Goal: Task Accomplishment & Management: Manage account settings

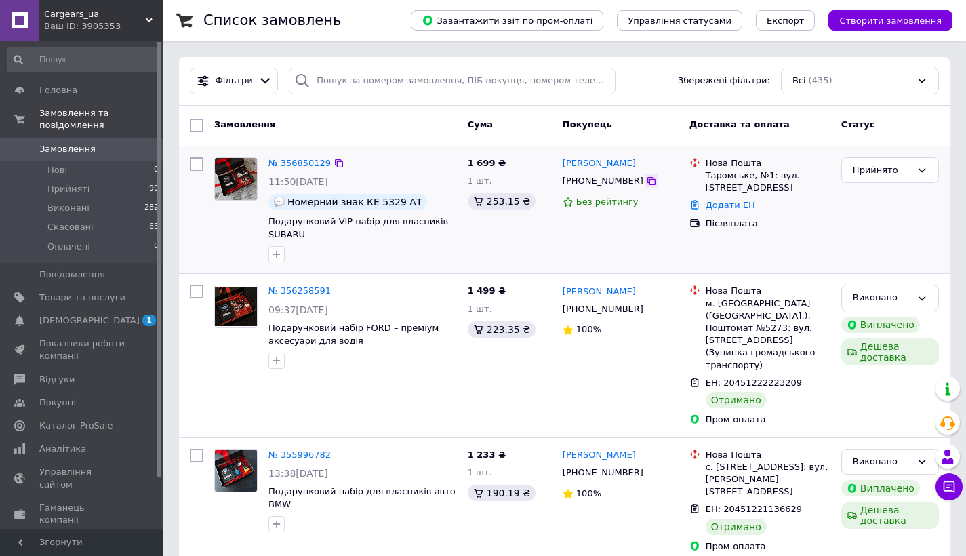
click at [646, 184] on icon at bounding box center [651, 180] width 11 height 11
drag, startPoint x: 360, startPoint y: 202, endPoint x: 412, endPoint y: 201, distance: 51.5
click at [412, 201] on span "Номерний знак КЕ 5329 АТ" at bounding box center [354, 201] width 134 height 11
copy span "КЕ 5329 АТ"
click at [127, 291] on span at bounding box center [143, 297] width 37 height 12
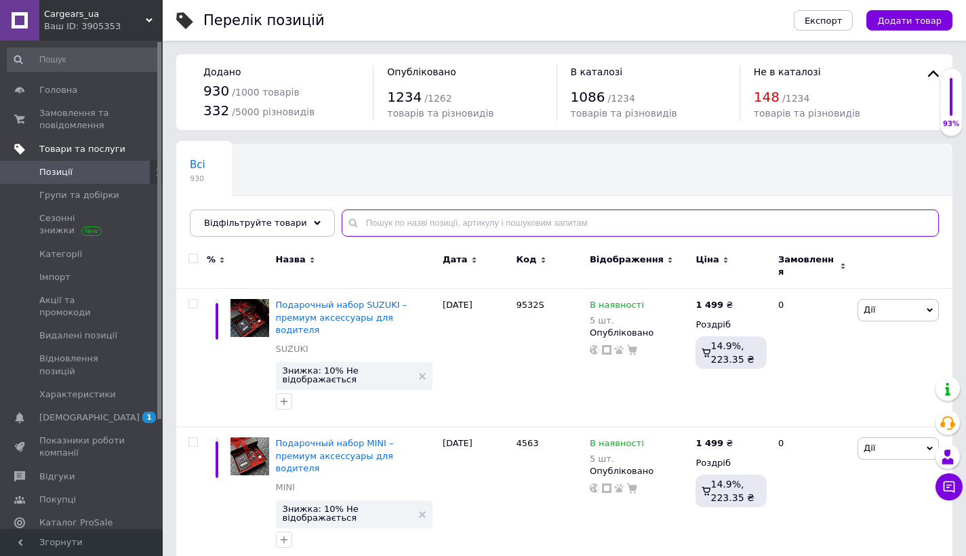
click at [432, 228] on input "text" at bounding box center [639, 222] width 597 height 27
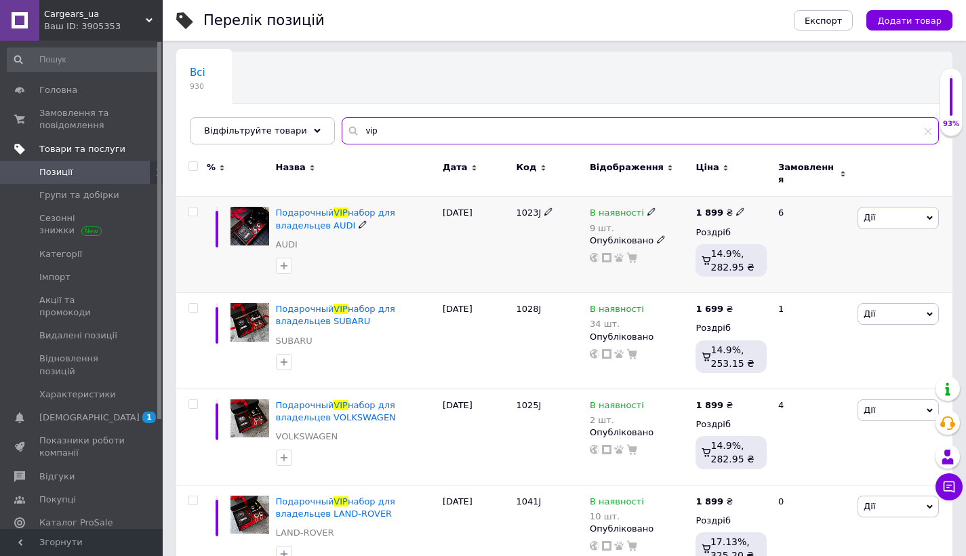
scroll to position [173, 0]
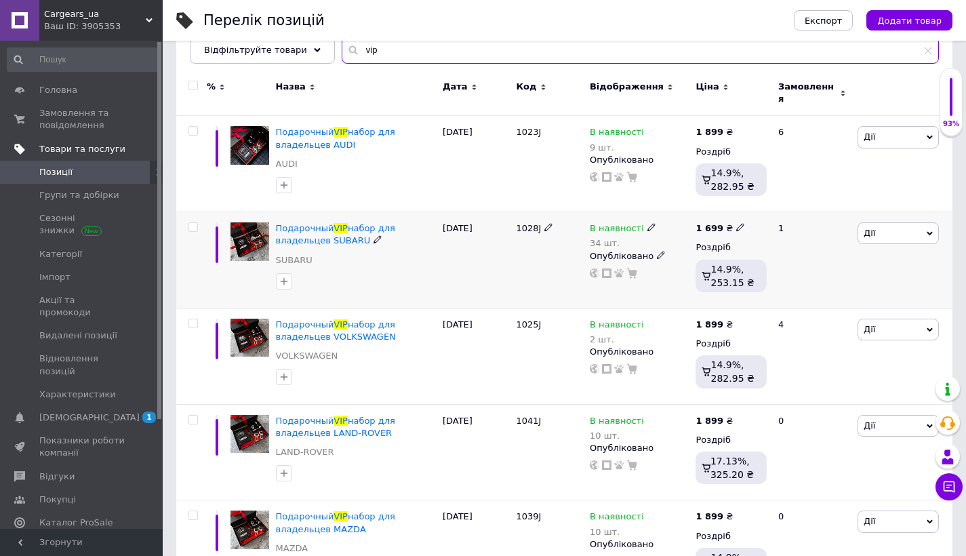
type input "vip"
click at [736, 223] on icon at bounding box center [740, 227] width 8 height 8
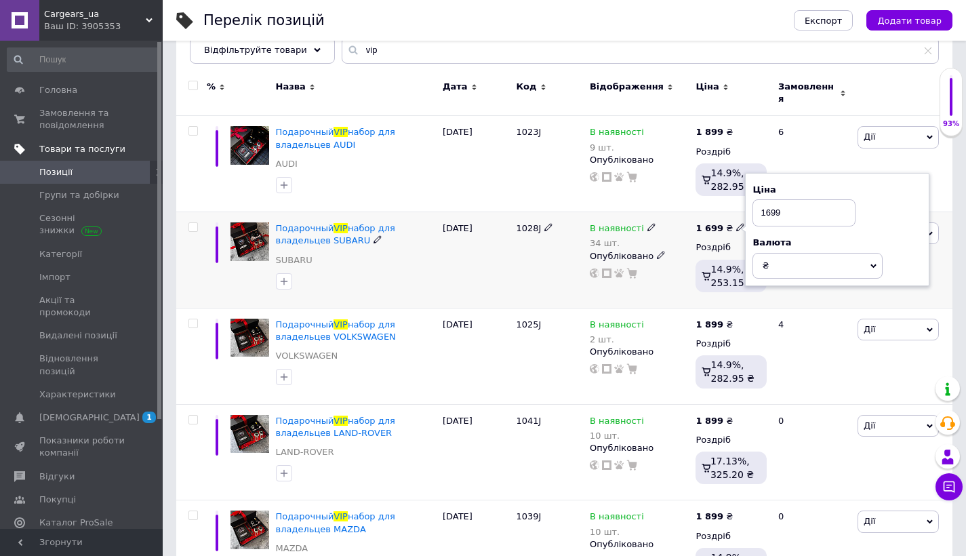
click at [772, 207] on input "1699" at bounding box center [803, 212] width 103 height 27
type input "1899"
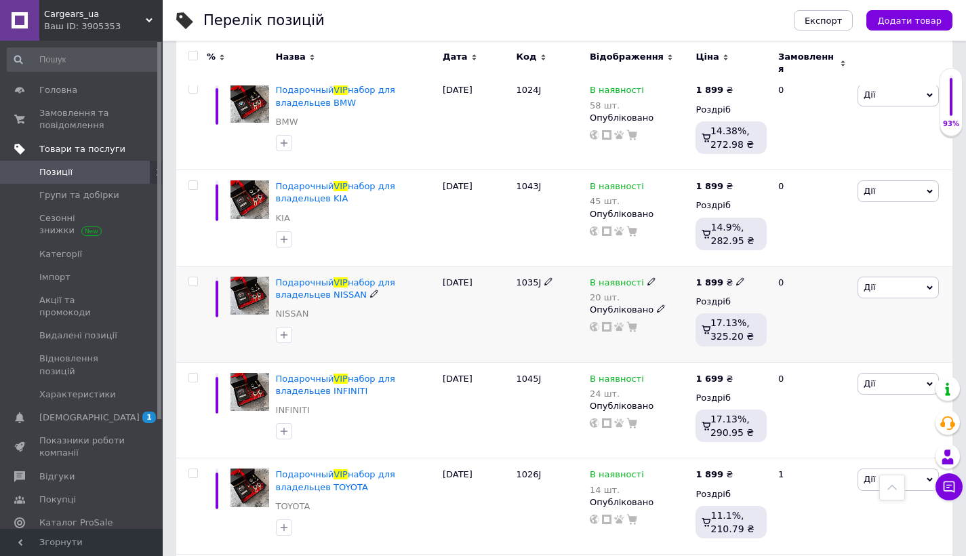
scroll to position [986, 0]
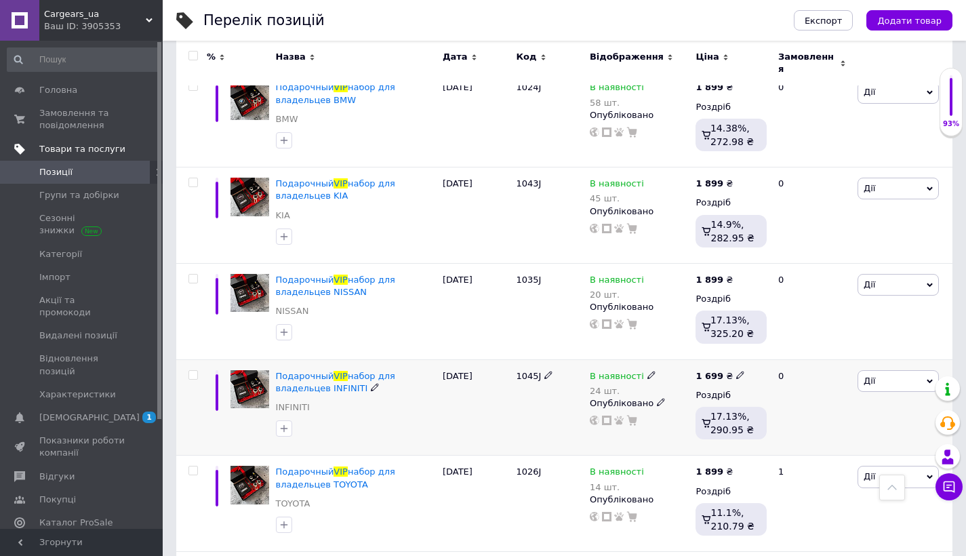
click at [736, 371] on icon at bounding box center [740, 375] width 8 height 8
click at [770, 353] on input "1699" at bounding box center [803, 360] width 103 height 27
type input "1899"
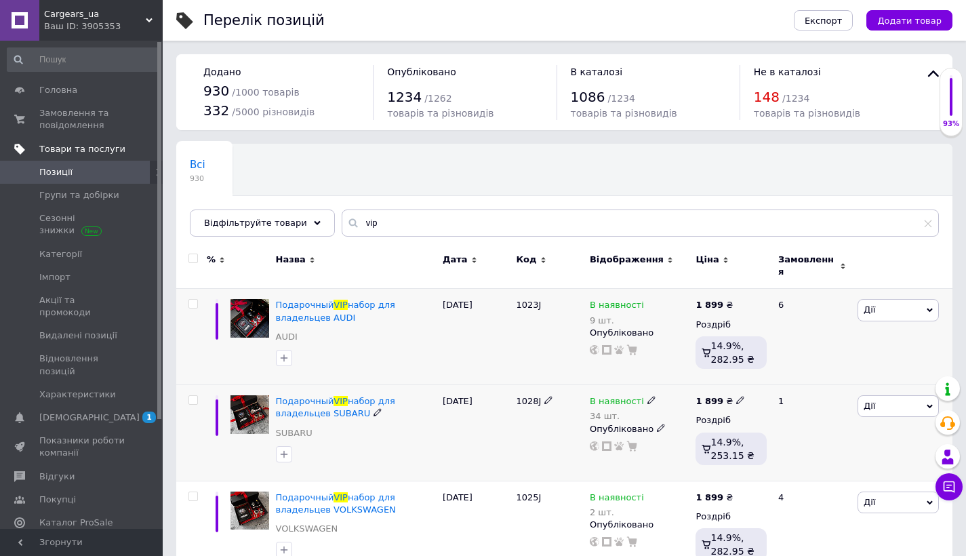
scroll to position [0, 0]
click at [373, 222] on input "vip" at bounding box center [639, 222] width 597 height 27
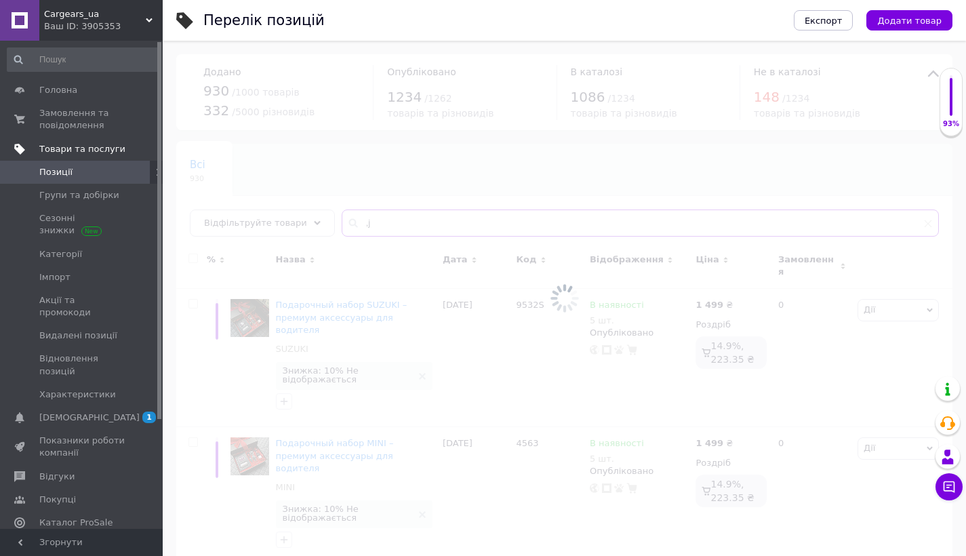
type input ","
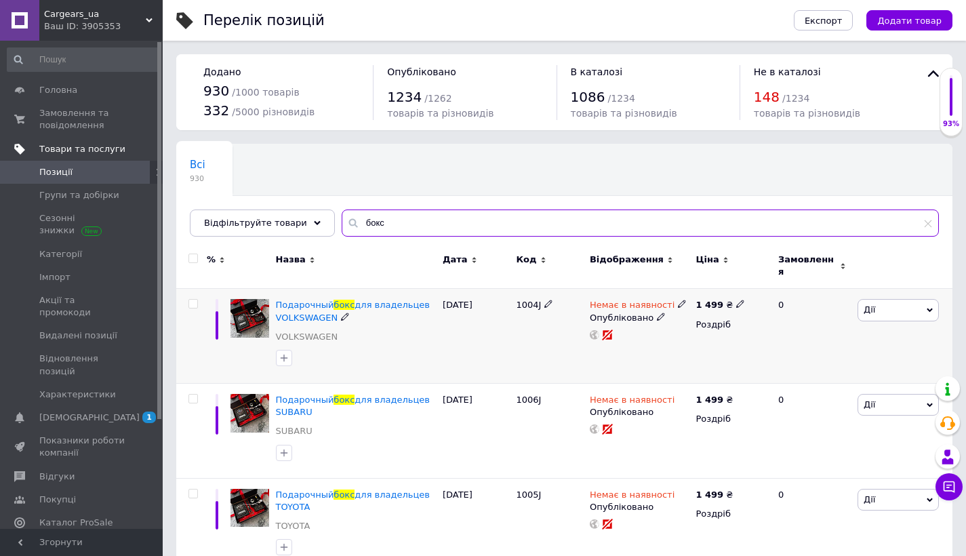
type input "бокс"
click at [678, 300] on use at bounding box center [681, 303] width 7 height 7
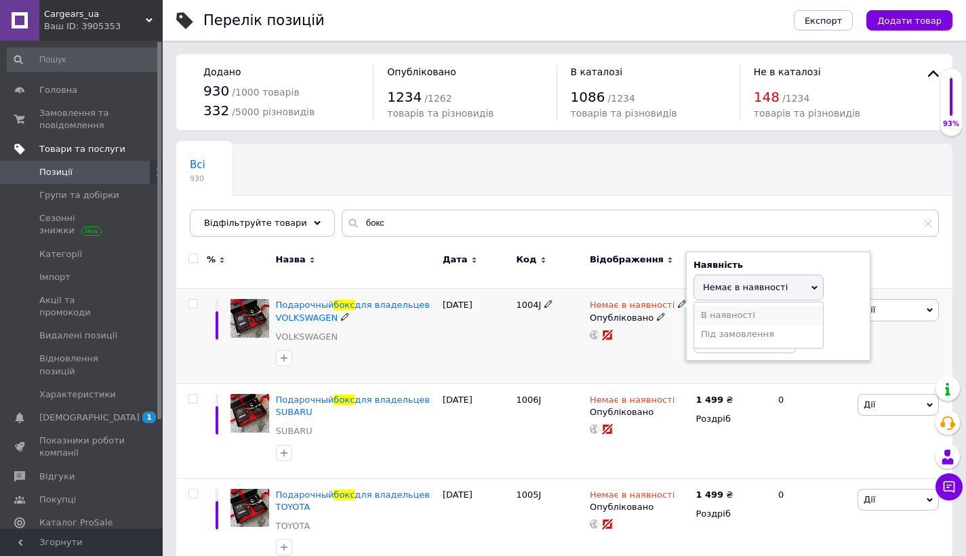
click at [718, 306] on li "В наявності" at bounding box center [758, 315] width 129 height 19
click at [705, 331] on input at bounding box center [744, 339] width 103 height 27
type input "5"
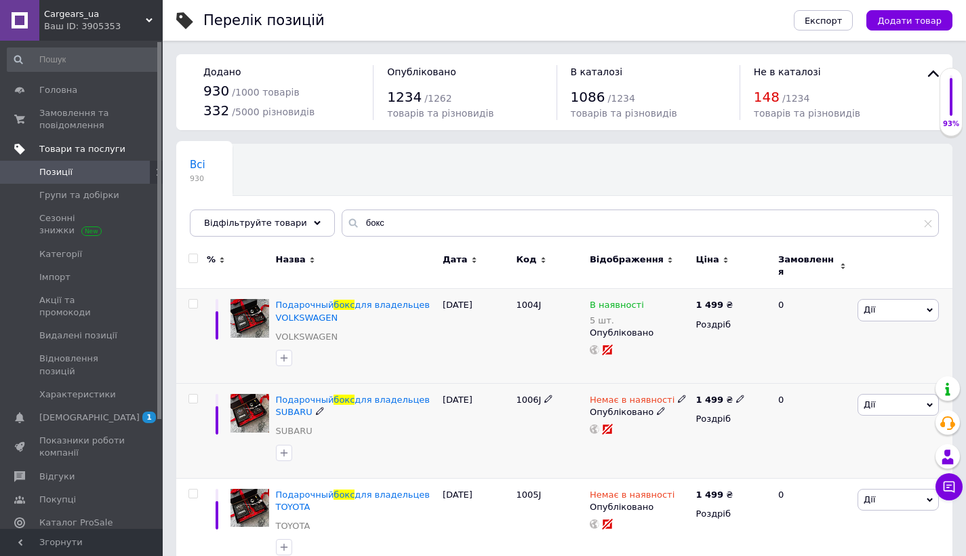
drag, startPoint x: 679, startPoint y: 387, endPoint x: 679, endPoint y: 396, distance: 8.8
click at [679, 394] on icon at bounding box center [682, 398] width 8 height 8
click at [713, 402] on li "В наявності" at bounding box center [758, 409] width 129 height 19
click at [713, 421] on input at bounding box center [744, 434] width 103 height 27
type input "5"
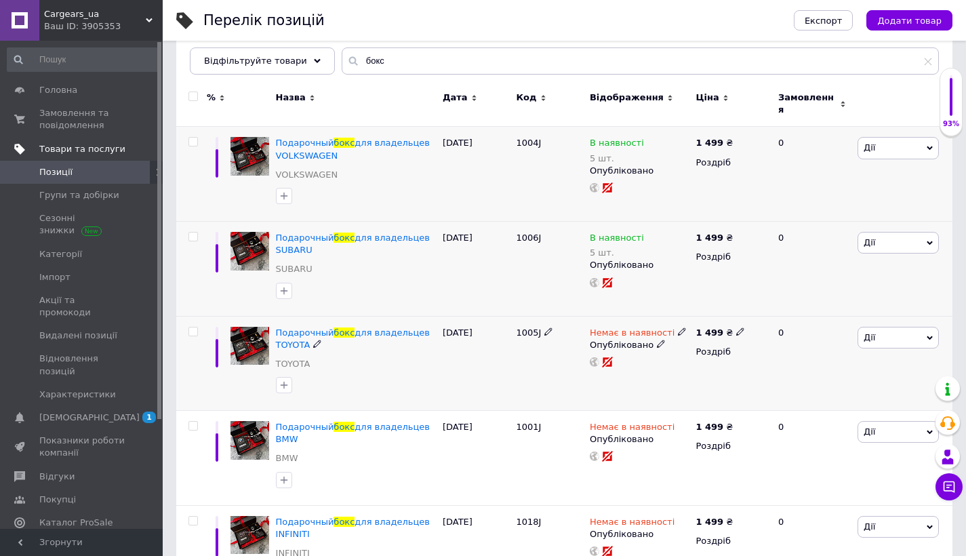
scroll to position [164, 0]
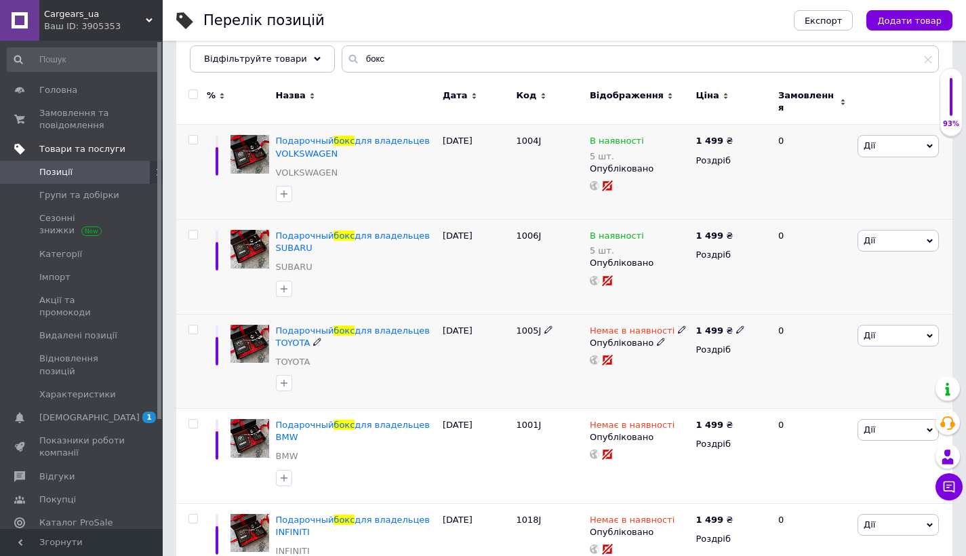
click at [678, 325] on icon at bounding box center [682, 329] width 8 height 8
click at [718, 331] on li "В наявності" at bounding box center [758, 340] width 129 height 19
click at [718, 352] on input at bounding box center [744, 365] width 103 height 27
type input "5"
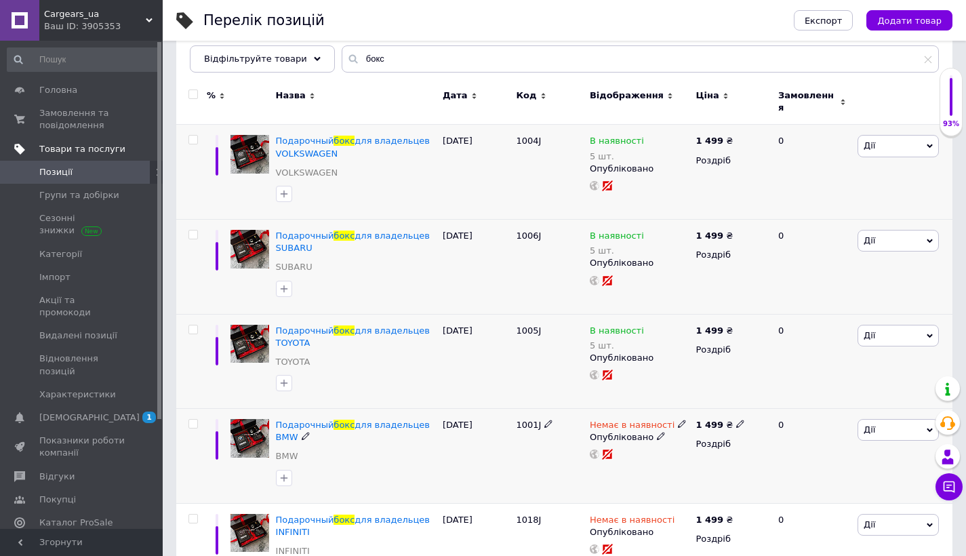
click at [736, 419] on icon at bounding box center [740, 423] width 8 height 8
click at [678, 419] on icon at bounding box center [682, 423] width 8 height 8
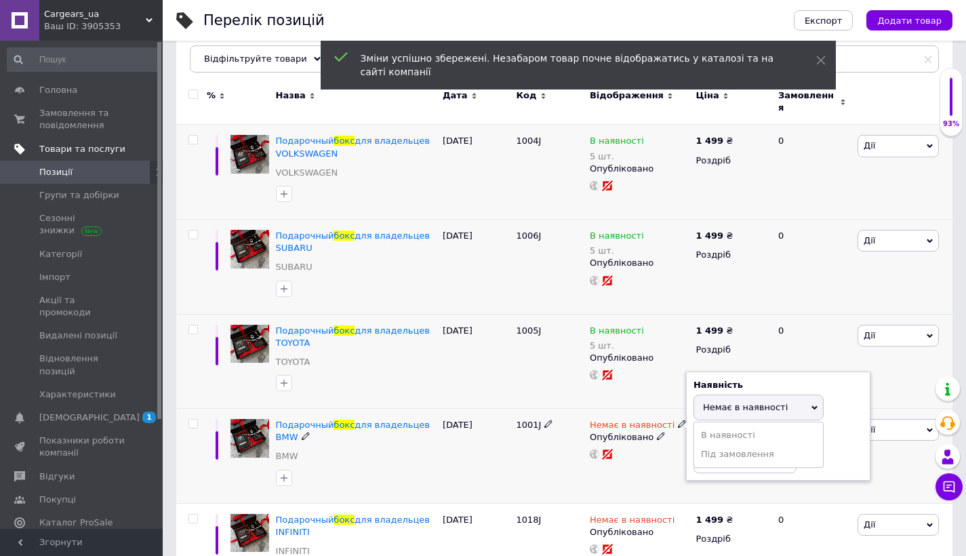
click at [735, 426] on li "В наявності" at bounding box center [758, 435] width 129 height 19
click at [724, 453] on input at bounding box center [744, 459] width 103 height 27
type input "5"
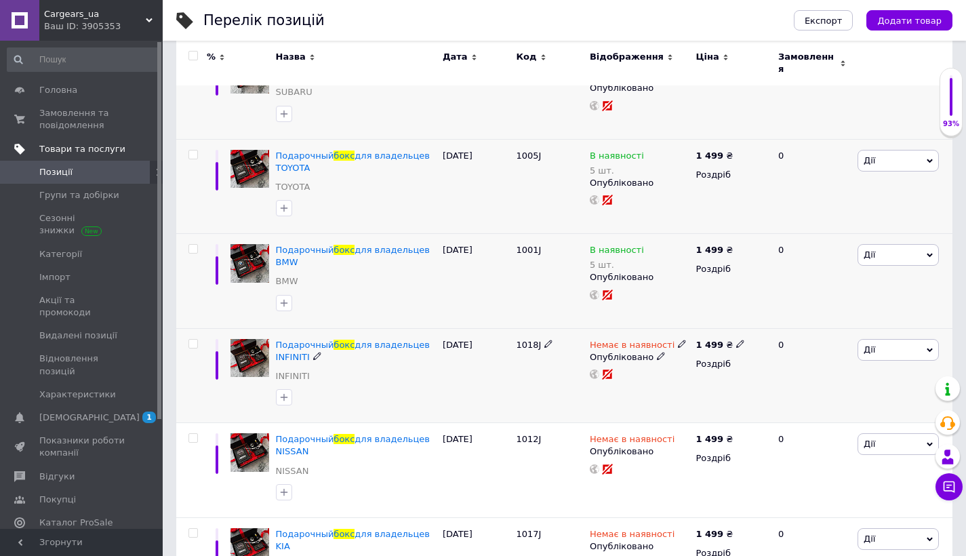
scroll to position [339, 0]
click at [678, 339] on icon at bounding box center [682, 343] width 8 height 8
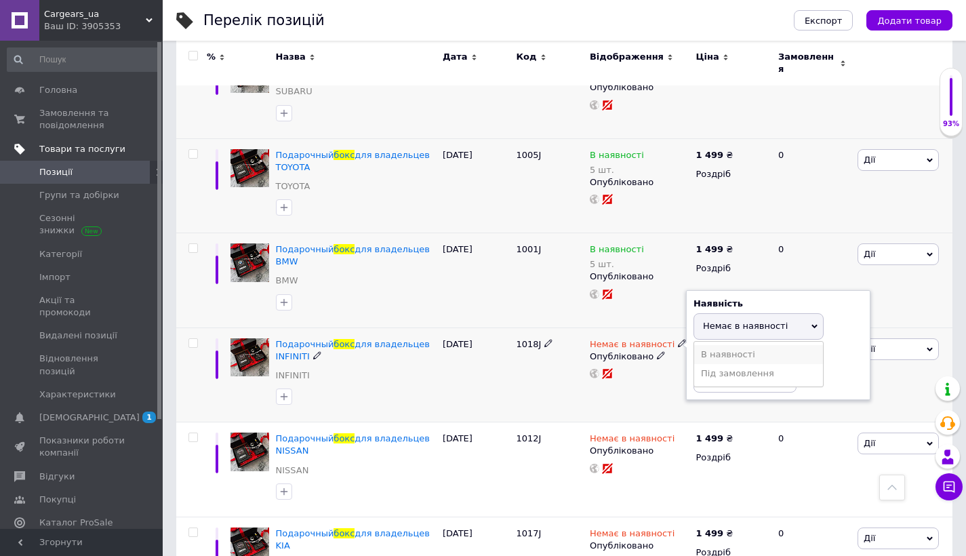
click at [701, 345] on li "В наявності" at bounding box center [758, 354] width 129 height 19
click at [729, 373] on input at bounding box center [744, 378] width 103 height 27
type input "5"
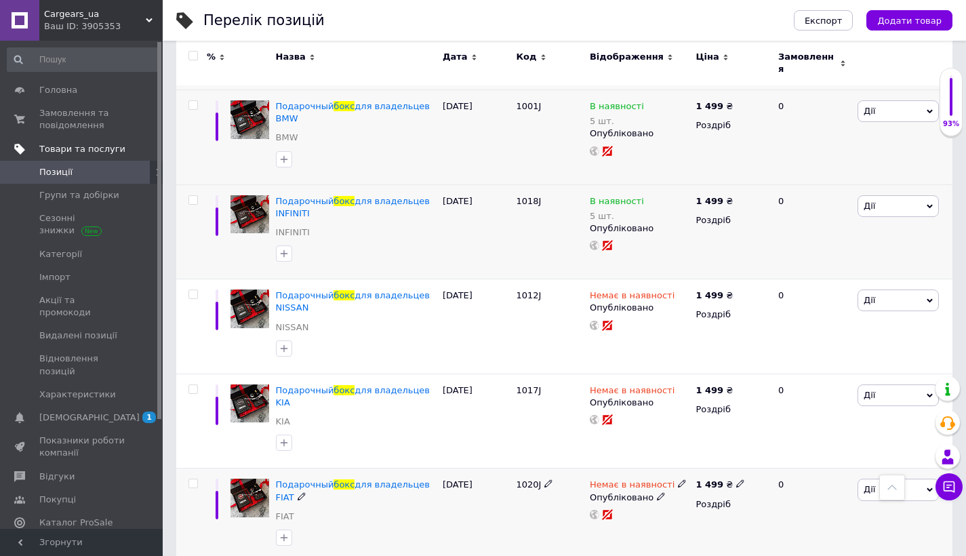
scroll to position [489, 0]
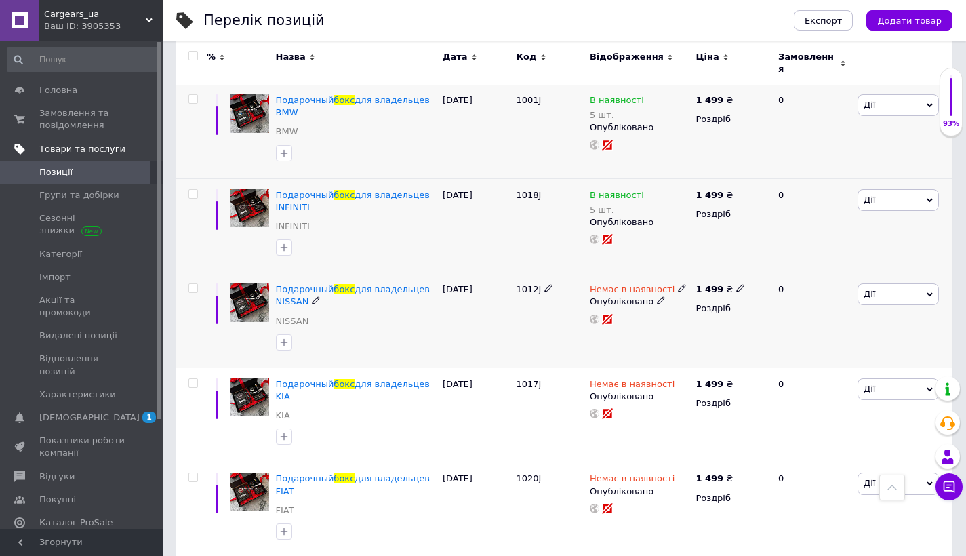
click at [736, 283] on span at bounding box center [740, 287] width 8 height 9
click at [737, 284] on icon at bounding box center [740, 288] width 8 height 8
click at [736, 284] on div "1 499 ₴" at bounding box center [719, 289] width 49 height 12
click at [678, 285] on use at bounding box center [681, 288] width 7 height 7
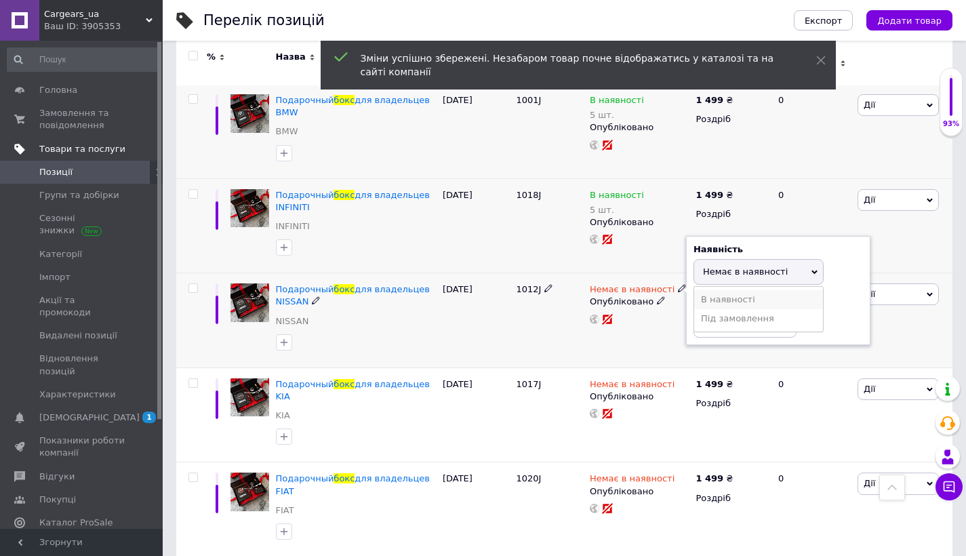
click at [706, 291] on li "В наявності" at bounding box center [758, 299] width 129 height 19
click at [701, 315] on input at bounding box center [744, 323] width 103 height 27
type input "5"
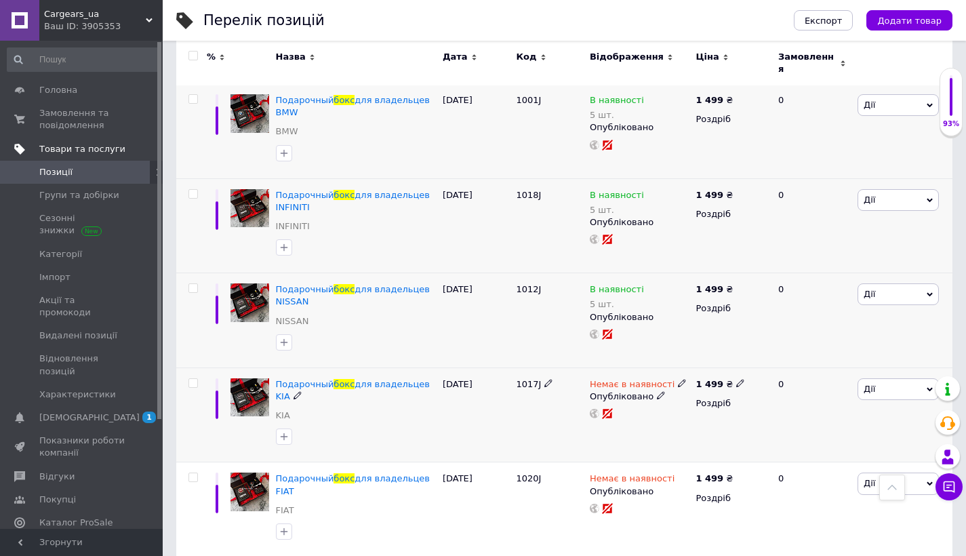
click at [678, 379] on icon at bounding box center [682, 383] width 8 height 8
click at [708, 385] on li "В наявності" at bounding box center [758, 394] width 129 height 19
click at [722, 405] on input at bounding box center [744, 418] width 103 height 27
type input "5"
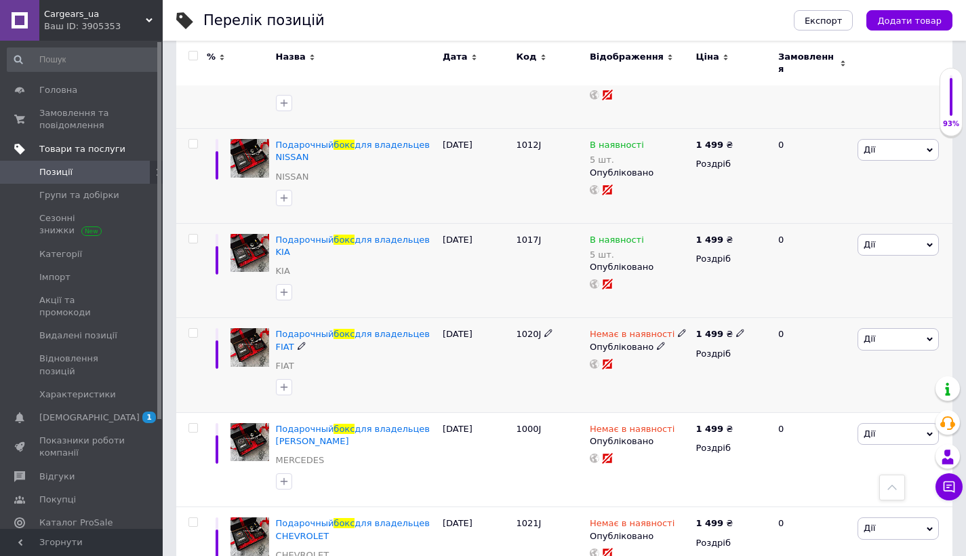
scroll to position [644, 0]
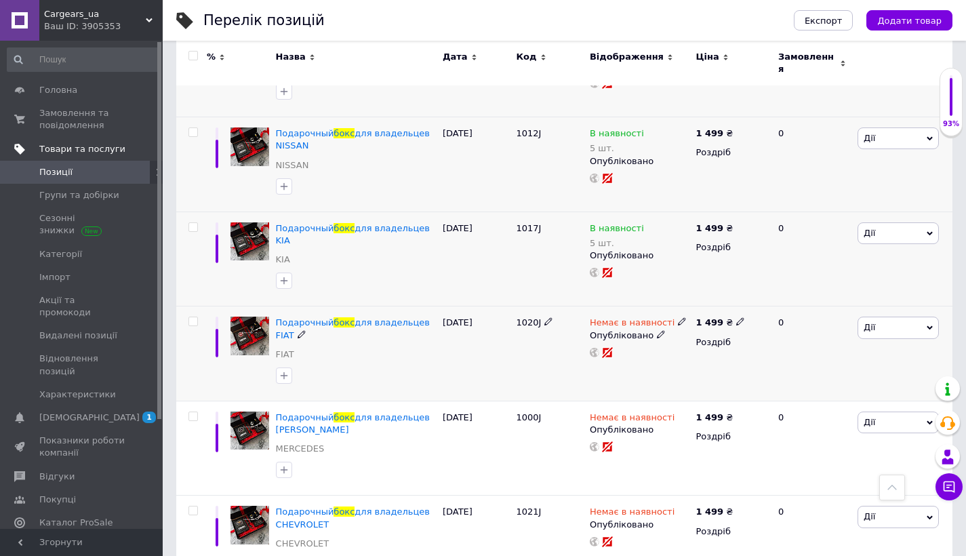
click at [678, 317] on icon at bounding box center [682, 321] width 8 height 8
click at [708, 323] on li "В наявності" at bounding box center [758, 332] width 129 height 19
click at [708, 344] on input at bounding box center [744, 357] width 103 height 27
type input "5"
click at [680, 412] on icon at bounding box center [682, 416] width 8 height 8
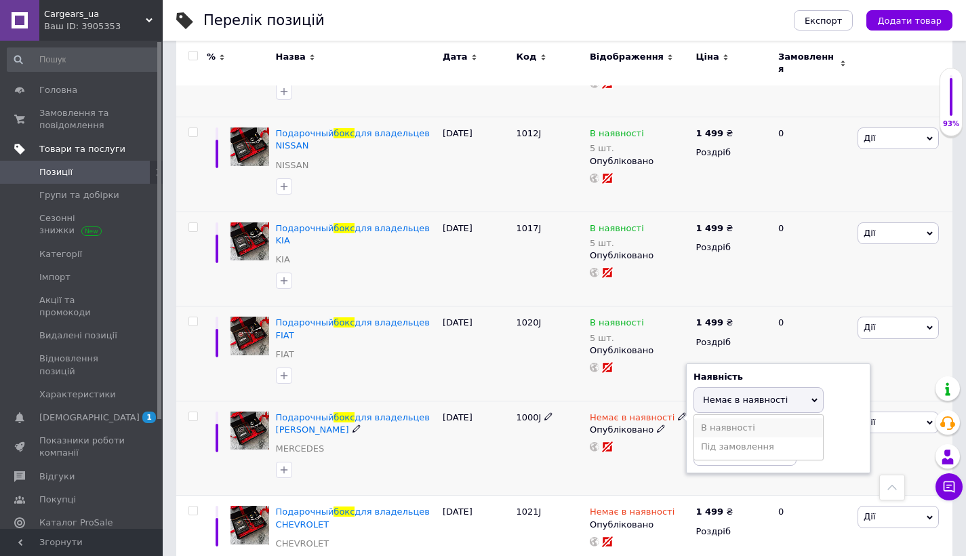
click at [710, 418] on li "В наявності" at bounding box center [758, 427] width 129 height 19
click at [712, 438] on input at bounding box center [744, 451] width 103 height 27
type input "5"
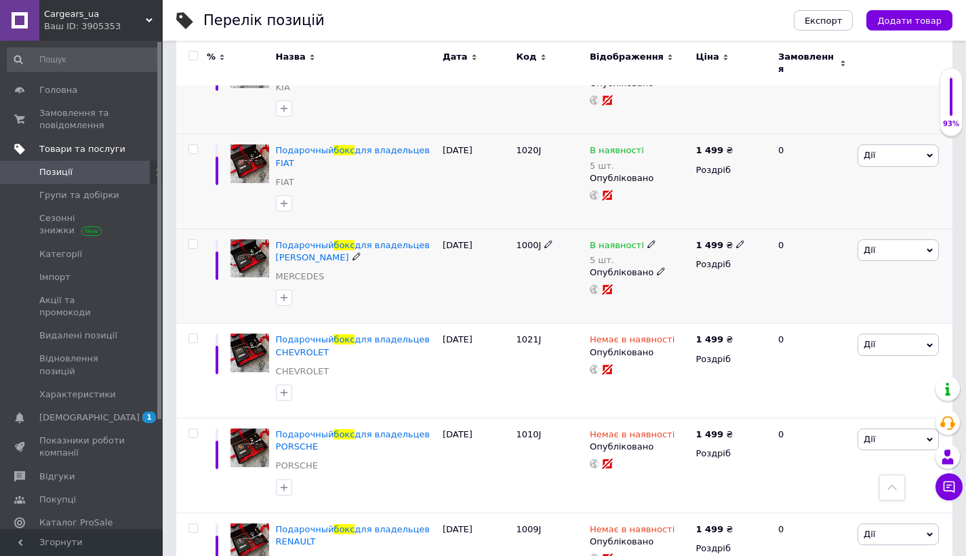
scroll to position [873, 0]
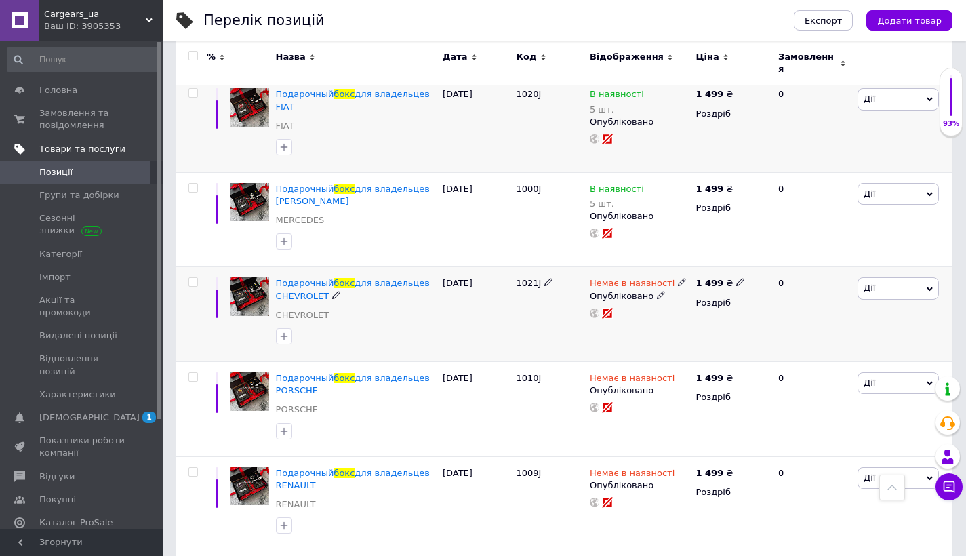
click at [678, 278] on icon at bounding box center [682, 282] width 8 height 8
click at [715, 284] on li "В наявності" at bounding box center [758, 293] width 129 height 19
click at [715, 305] on input at bounding box center [744, 318] width 103 height 27
type input "5"
click at [678, 373] on icon at bounding box center [682, 377] width 8 height 8
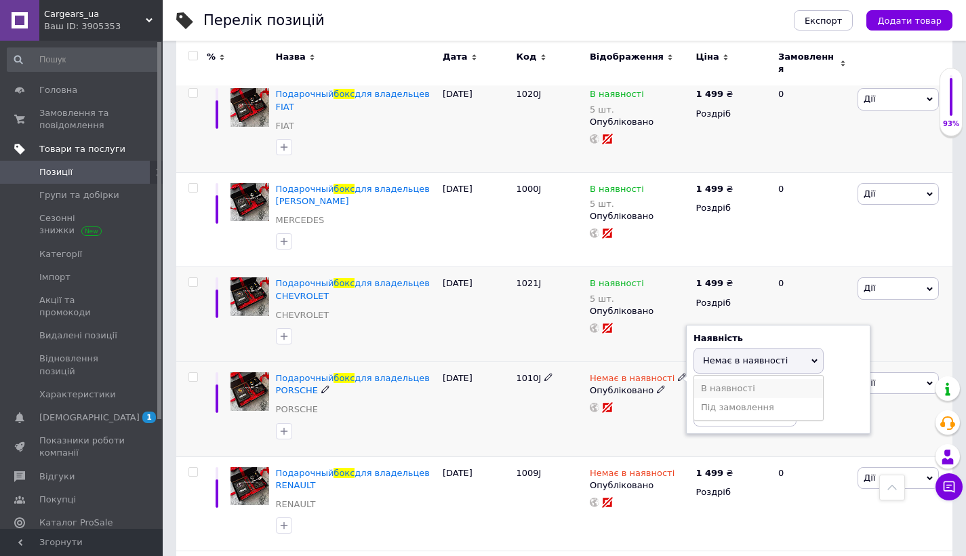
click at [729, 379] on li "В наявності" at bounding box center [758, 388] width 129 height 19
click at [721, 399] on input at bounding box center [744, 412] width 103 height 27
type input "5"
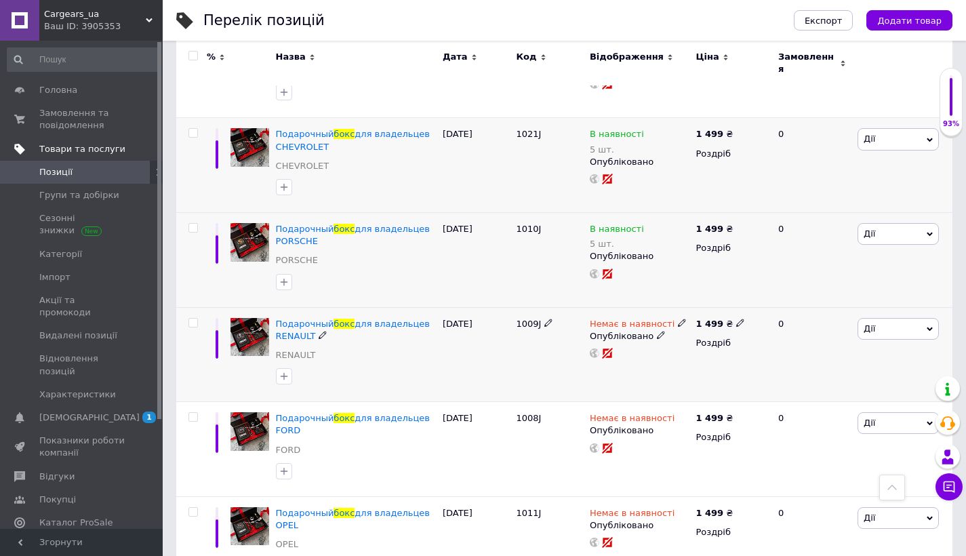
scroll to position [1060, 0]
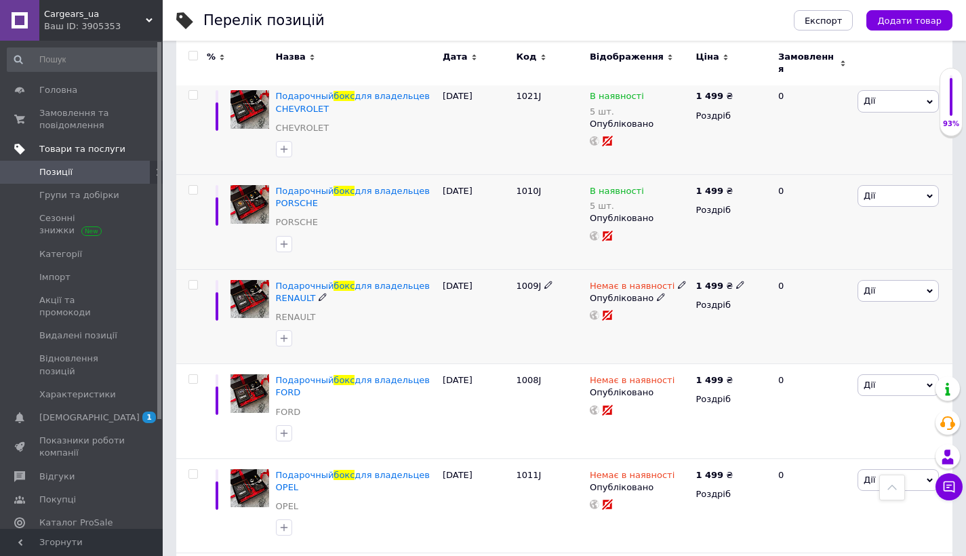
click at [678, 281] on icon at bounding box center [682, 285] width 8 height 8
click at [708, 286] on li "В наявності" at bounding box center [758, 295] width 129 height 19
click at [708, 307] on input at bounding box center [744, 320] width 103 height 27
type input "5"
click at [678, 375] on use at bounding box center [681, 378] width 7 height 7
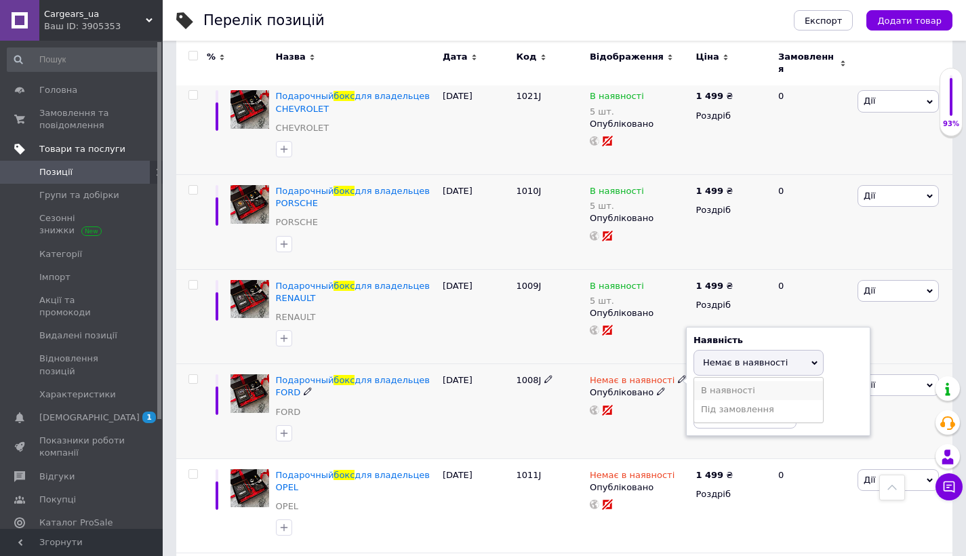
click at [713, 381] on li "В наявності" at bounding box center [758, 390] width 129 height 19
click at [713, 401] on input at bounding box center [744, 414] width 103 height 27
type input "5"
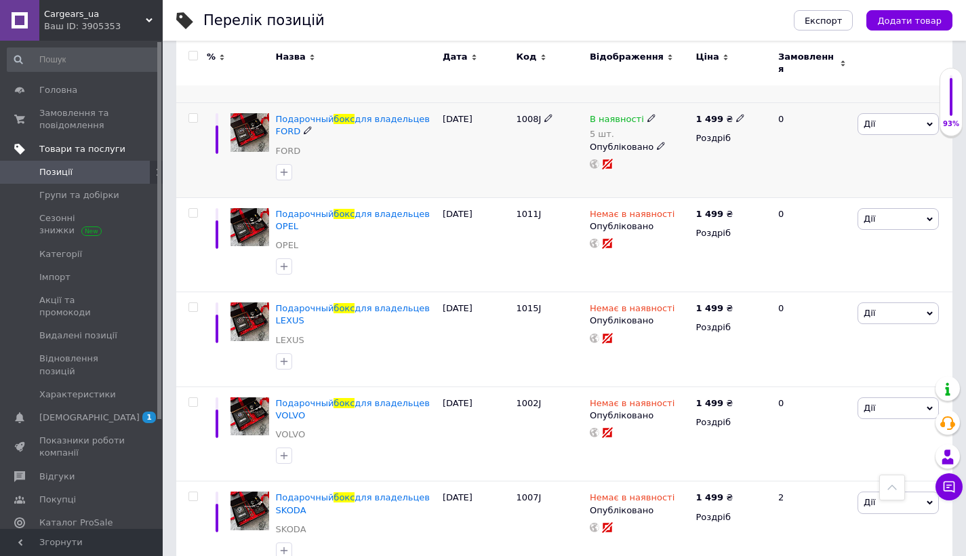
scroll to position [1351, 0]
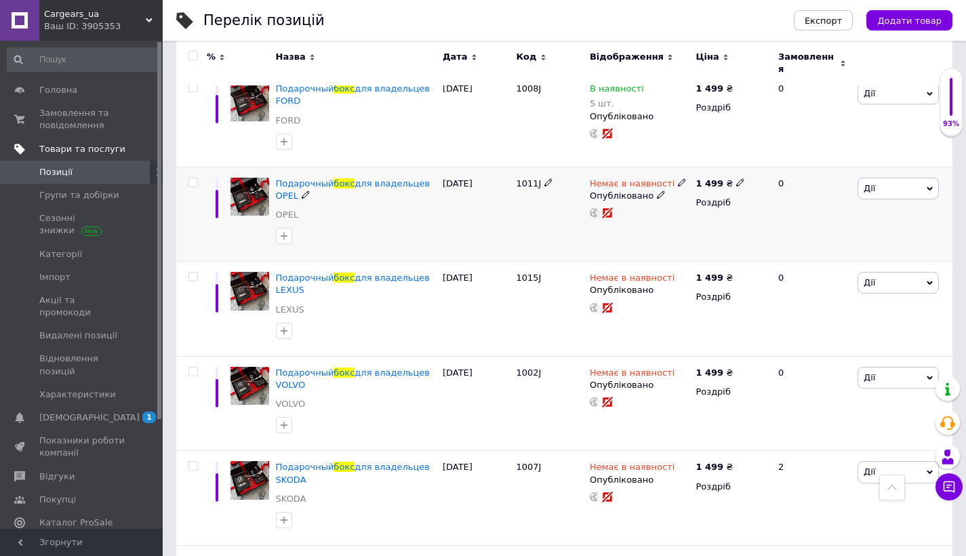
click at [675, 178] on div "Немає в наявності" at bounding box center [637, 184] width 97 height 12
click at [678, 178] on icon at bounding box center [682, 182] width 8 height 8
click at [722, 152] on span "Немає в наявності" at bounding box center [758, 165] width 130 height 26
click at [731, 184] on li "В наявності" at bounding box center [758, 193] width 129 height 19
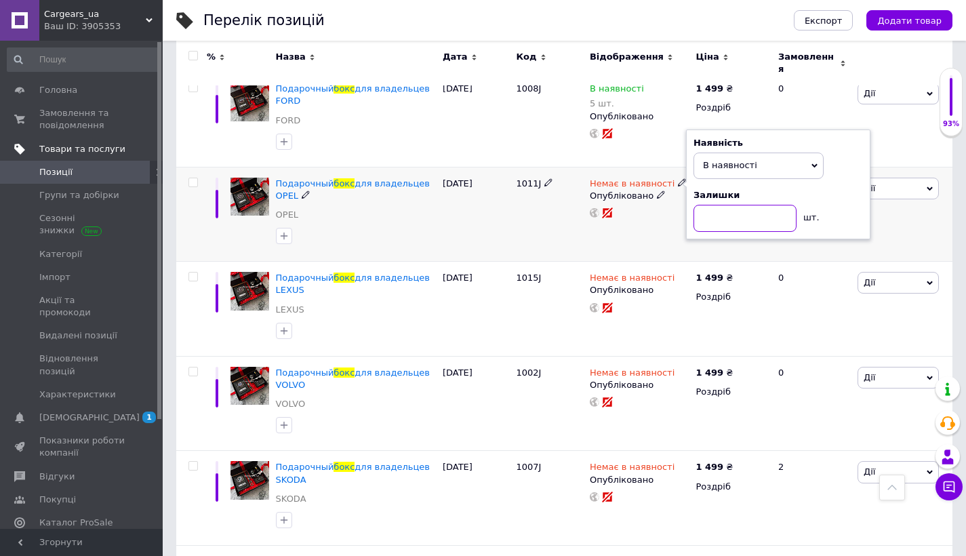
click at [731, 205] on input at bounding box center [744, 218] width 103 height 27
type input "5"
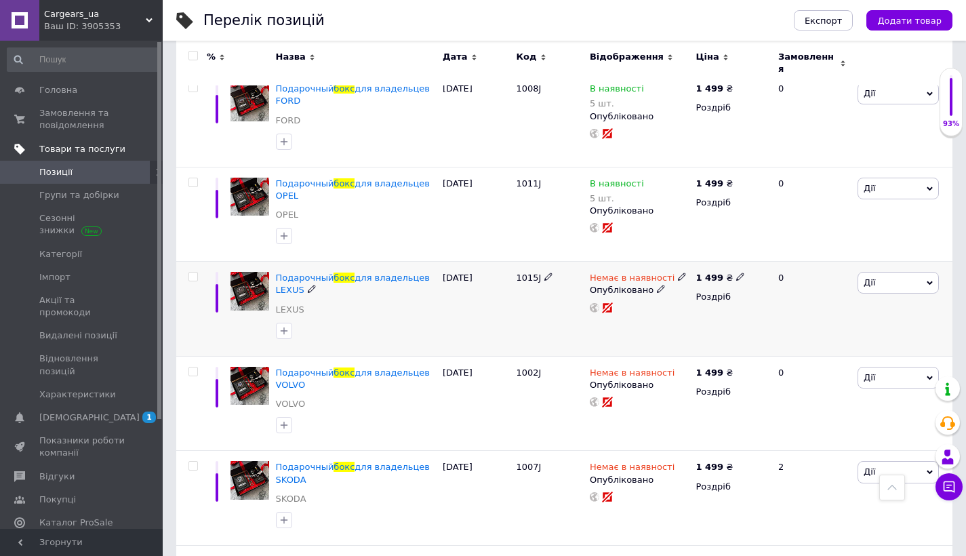
click at [678, 272] on icon at bounding box center [682, 276] width 8 height 8
click at [708, 278] on li "В наявності" at bounding box center [758, 287] width 129 height 19
click at [721, 299] on input at bounding box center [744, 312] width 103 height 27
type input "5"
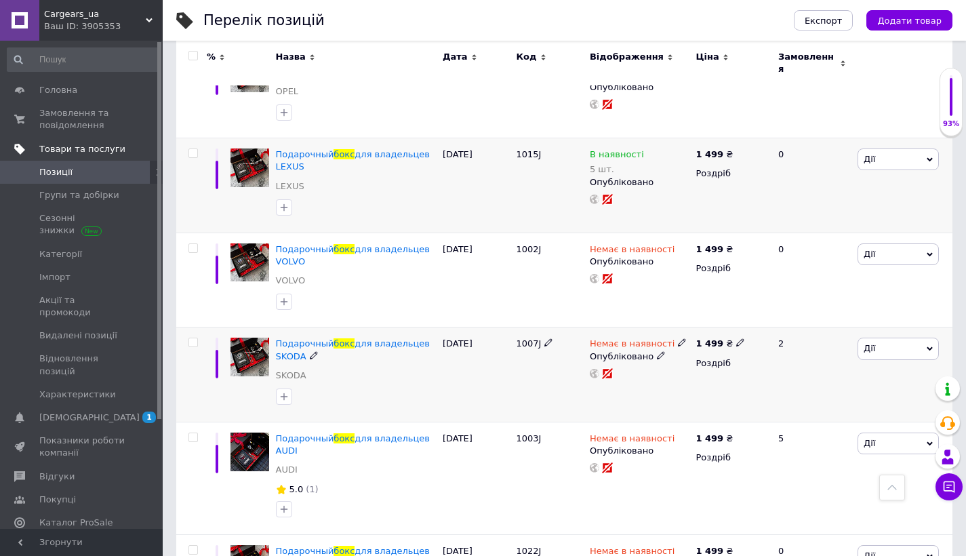
scroll to position [1478, 0]
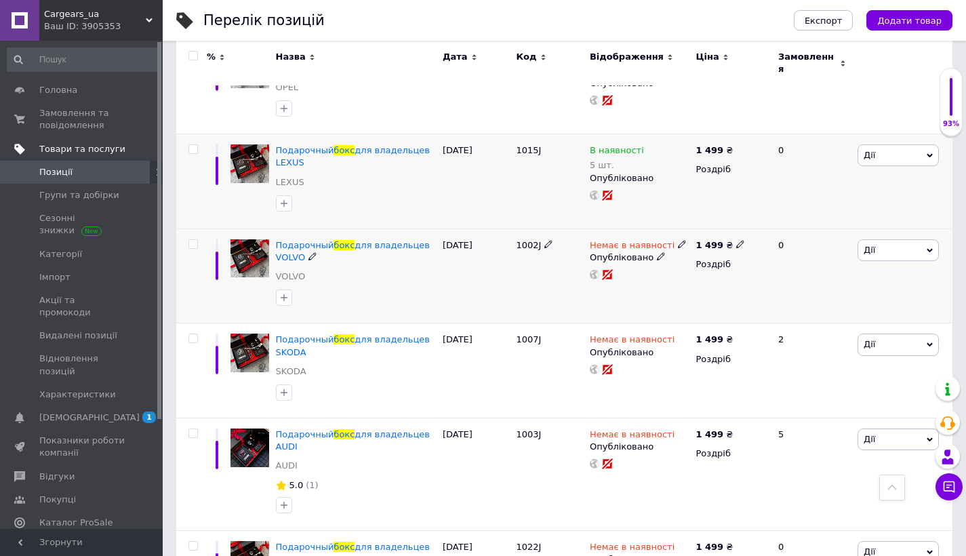
click at [679, 240] on icon at bounding box center [682, 244] width 8 height 8
click at [718, 246] on li "В наявності" at bounding box center [758, 255] width 129 height 19
click at [718, 266] on input at bounding box center [744, 279] width 103 height 27
type input "5"
click at [678, 334] on icon at bounding box center [682, 338] width 8 height 8
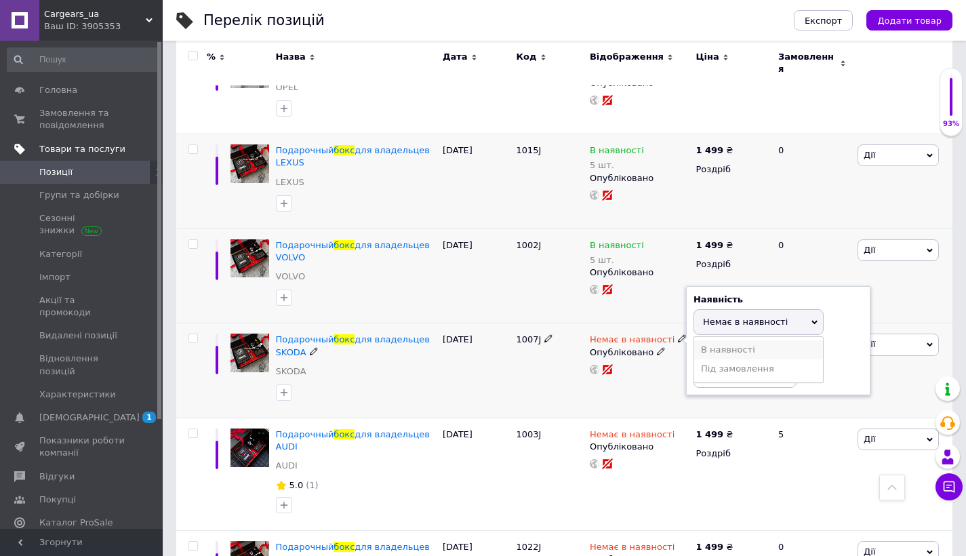
click at [718, 340] on li "В наявності" at bounding box center [758, 349] width 129 height 19
click at [720, 360] on input at bounding box center [744, 373] width 103 height 27
type input "5"
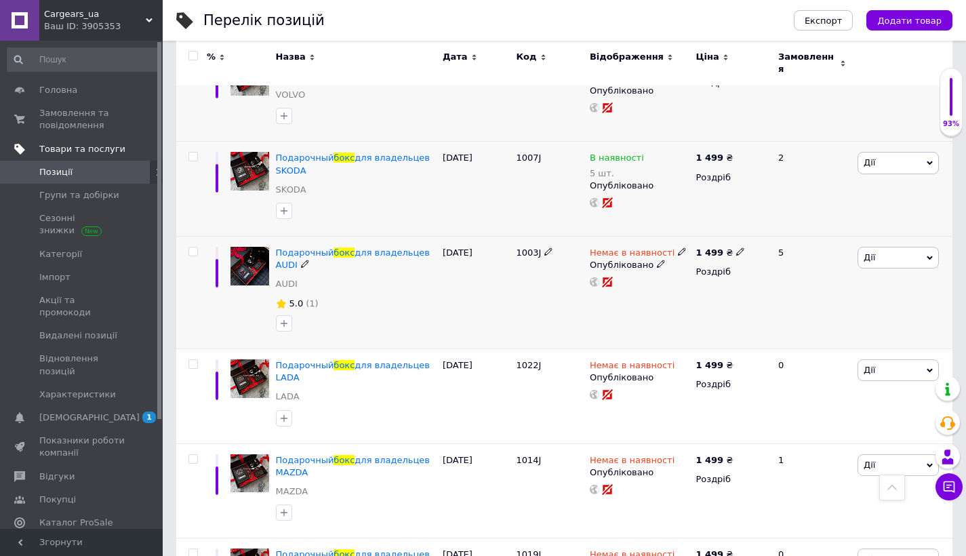
scroll to position [1752, 0]
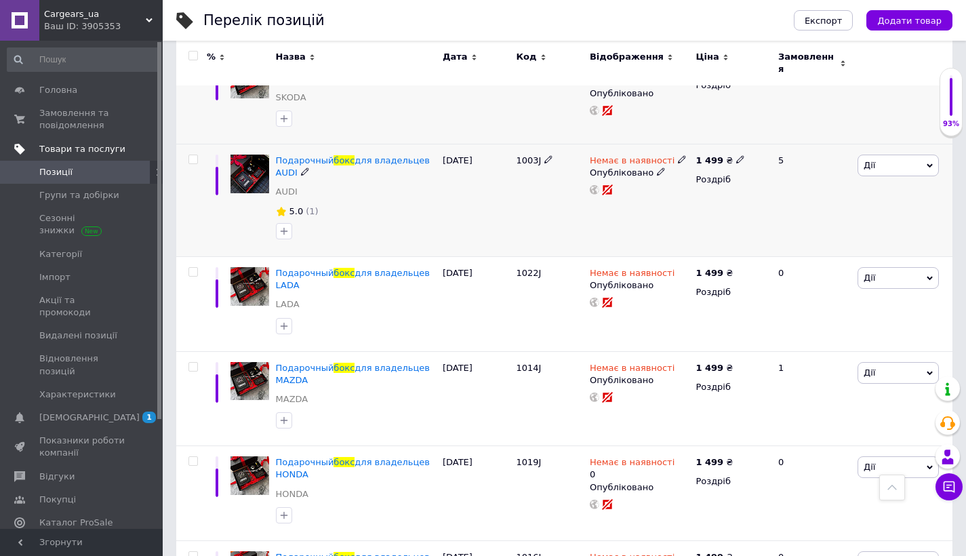
click at [669, 154] on div "Немає в наявності" at bounding box center [637, 160] width 97 height 12
click at [720, 161] on li "В наявності" at bounding box center [758, 170] width 129 height 19
click at [720, 182] on input at bounding box center [744, 195] width 103 height 27
type input "5"
click at [678, 268] on use at bounding box center [681, 271] width 7 height 7
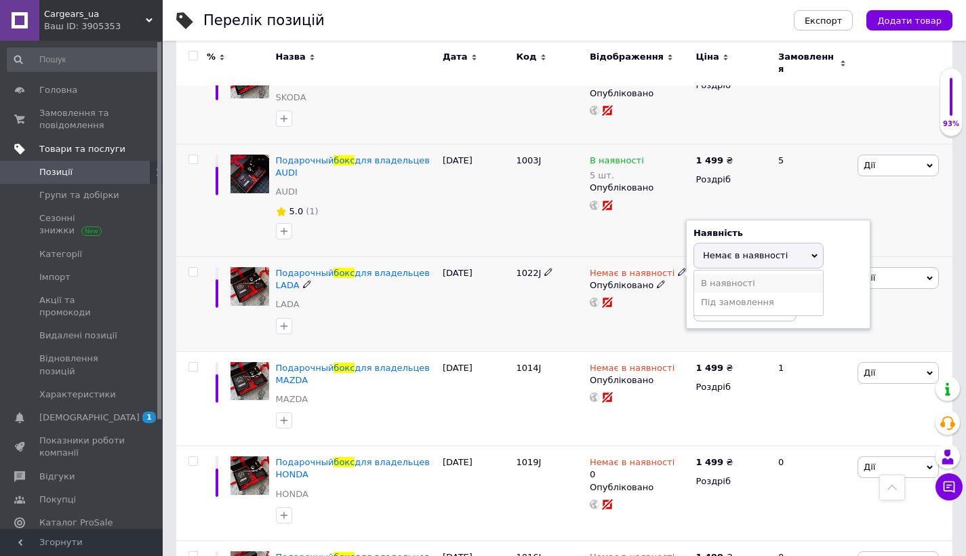
click at [699, 274] on li "В наявності" at bounding box center [758, 283] width 129 height 19
click at [699, 294] on input at bounding box center [744, 307] width 103 height 27
type input "5"
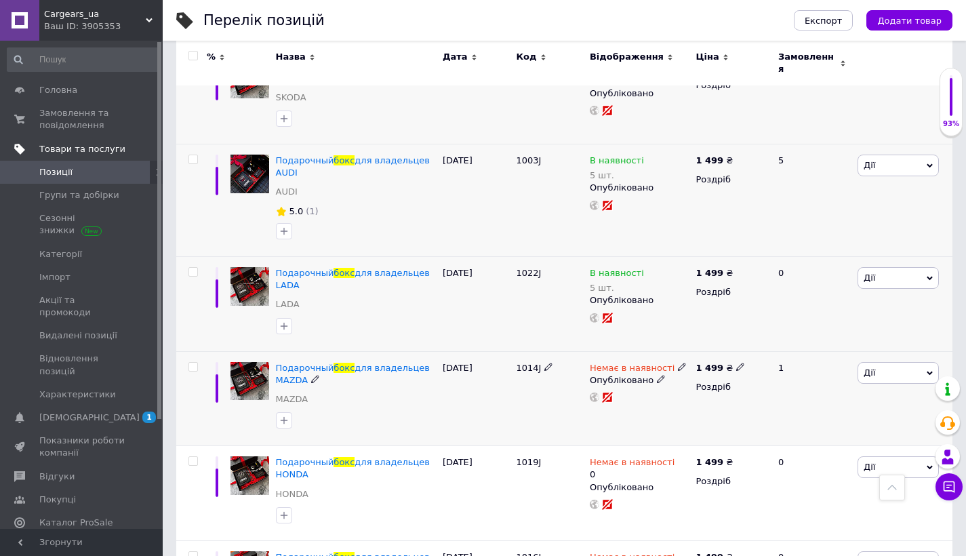
click at [678, 362] on icon at bounding box center [682, 366] width 8 height 8
click at [707, 388] on li "Під замовлення" at bounding box center [758, 397] width 129 height 19
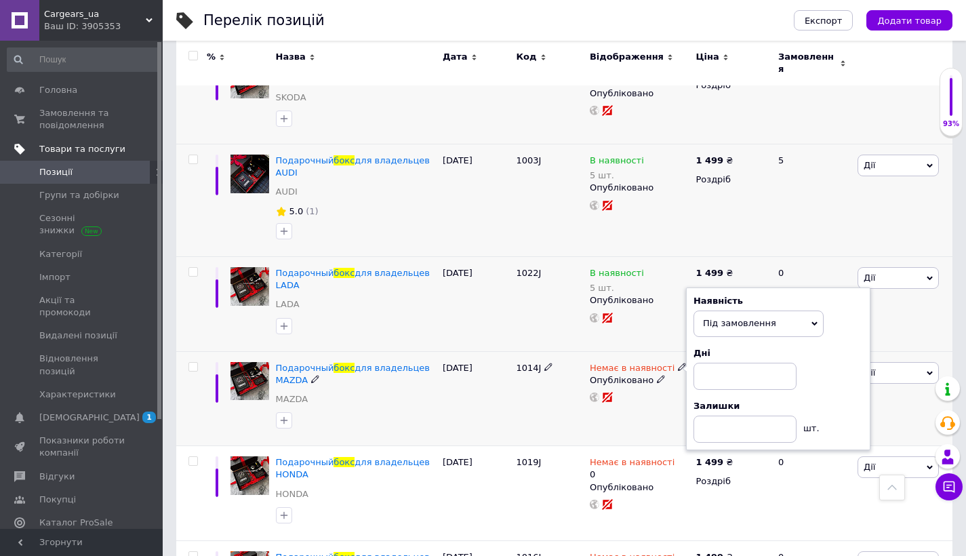
click at [711, 318] on span "Під замовлення" at bounding box center [739, 323] width 73 height 10
click at [713, 342] on li "В наявності" at bounding box center [758, 351] width 129 height 19
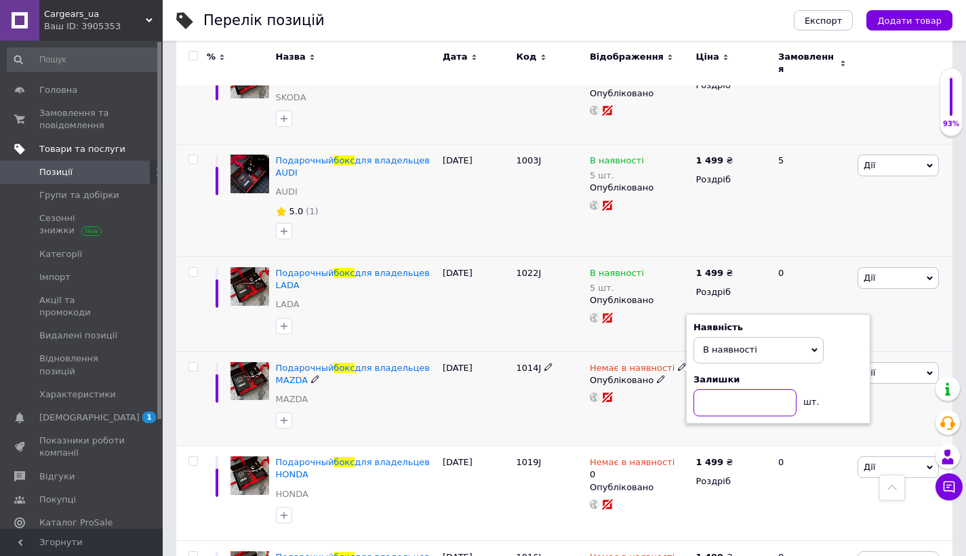
click at [711, 389] on input at bounding box center [744, 402] width 103 height 27
type input "5"
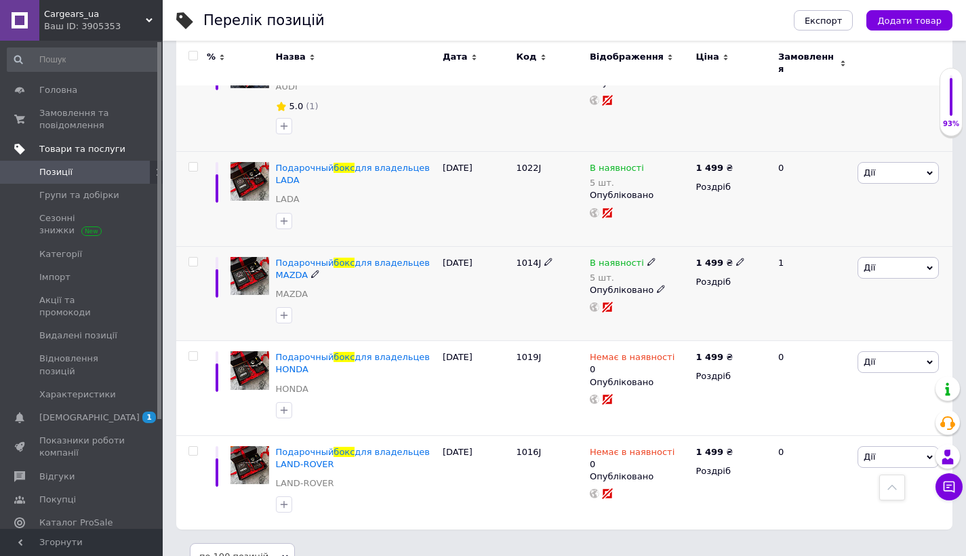
scroll to position [1857, 0]
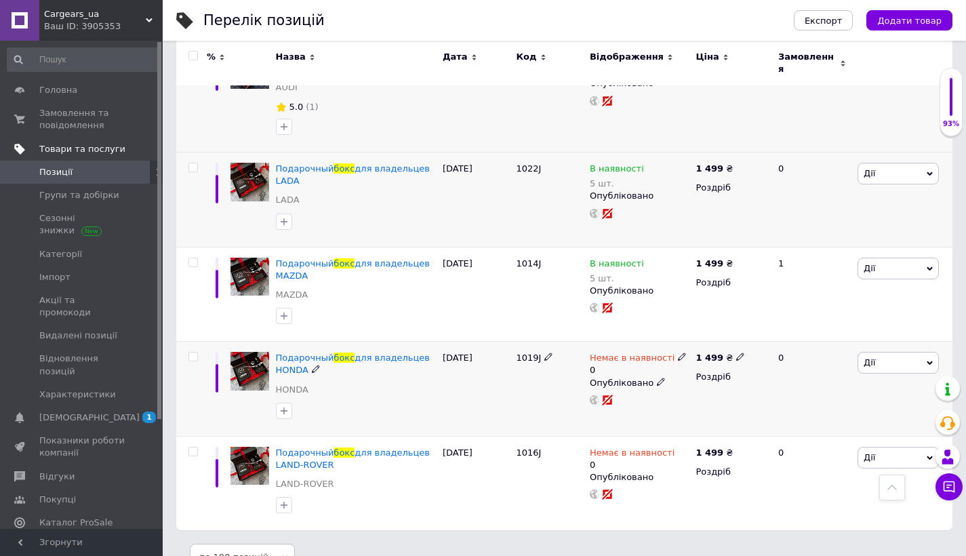
click at [678, 352] on icon at bounding box center [682, 356] width 8 height 8
click at [705, 365] on li "В наявності" at bounding box center [758, 374] width 129 height 19
click at [711, 385] on input "0" at bounding box center [744, 398] width 103 height 27
type input "5"
click at [678, 448] on use at bounding box center [681, 451] width 7 height 7
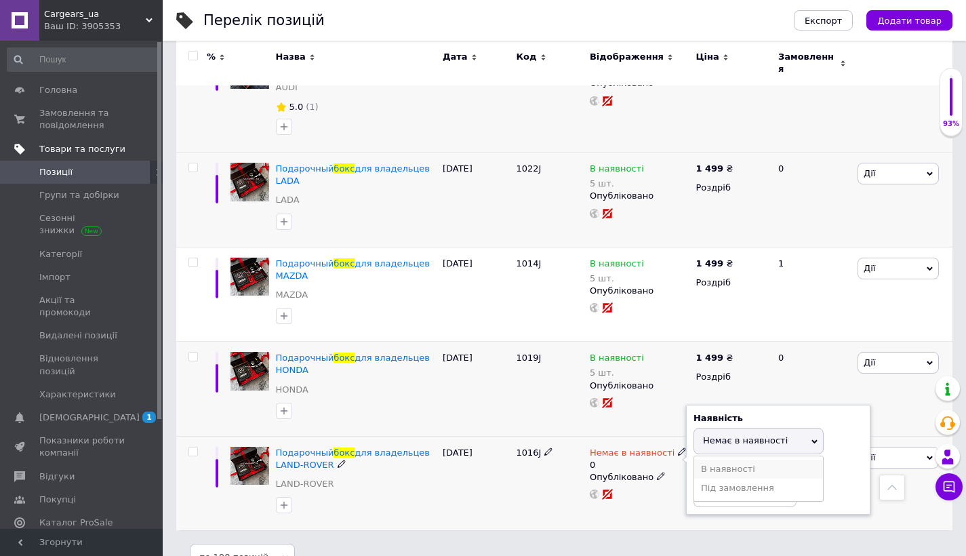
click at [703, 459] on li "В наявності" at bounding box center [758, 468] width 129 height 19
click at [703, 480] on input "0" at bounding box center [744, 493] width 103 height 27
type input "5"
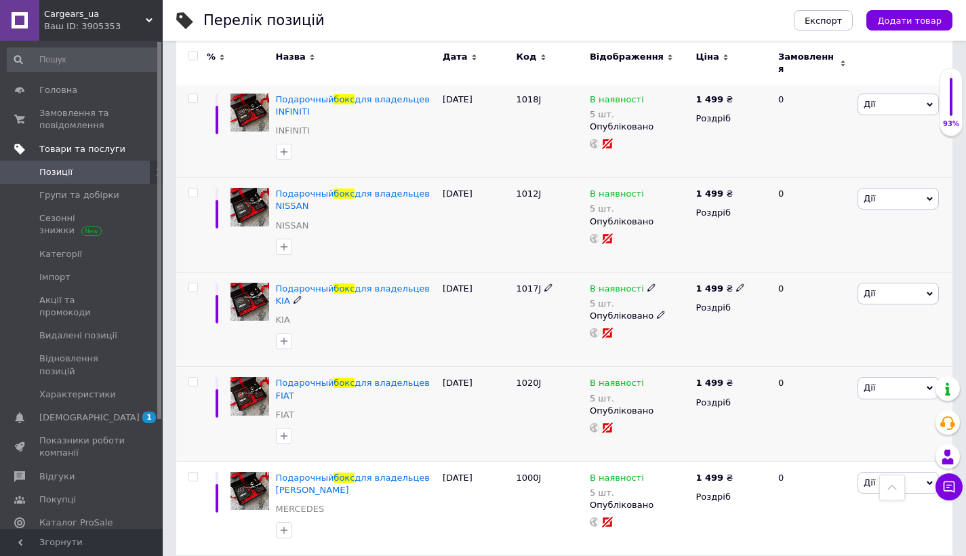
scroll to position [538, 0]
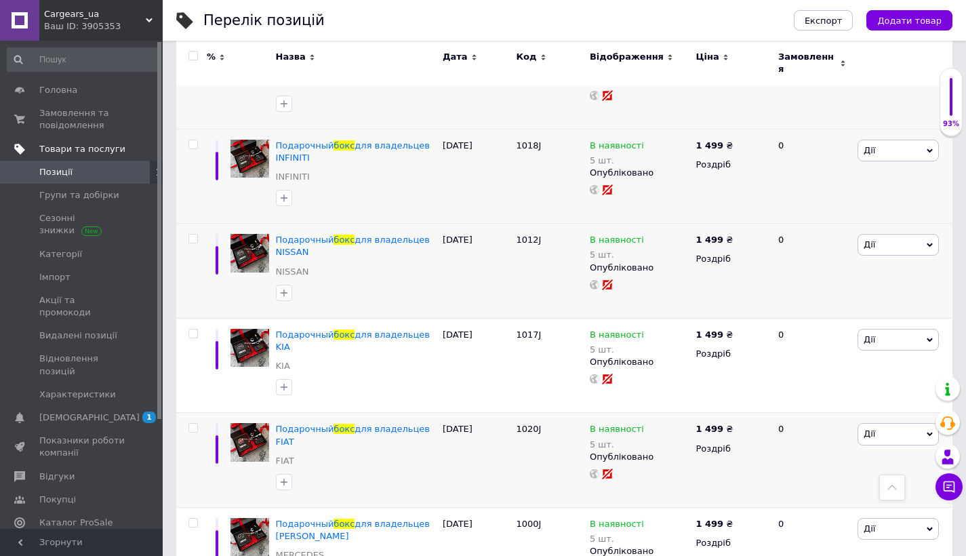
click at [69, 173] on span "Позиції" at bounding box center [55, 172] width 33 height 12
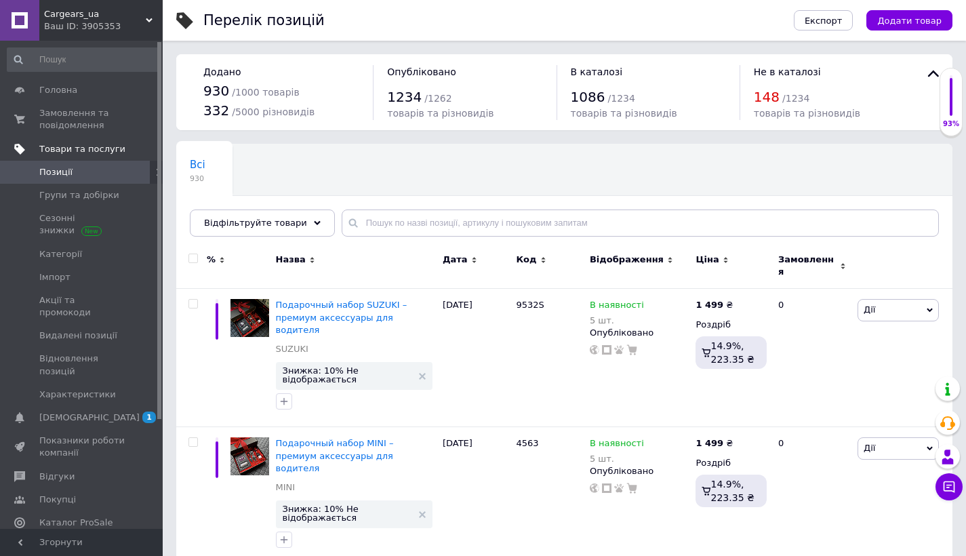
click at [56, 180] on link "Позиції" at bounding box center [83, 172] width 167 height 23
click at [436, 220] on input "text" at bounding box center [639, 222] width 597 height 27
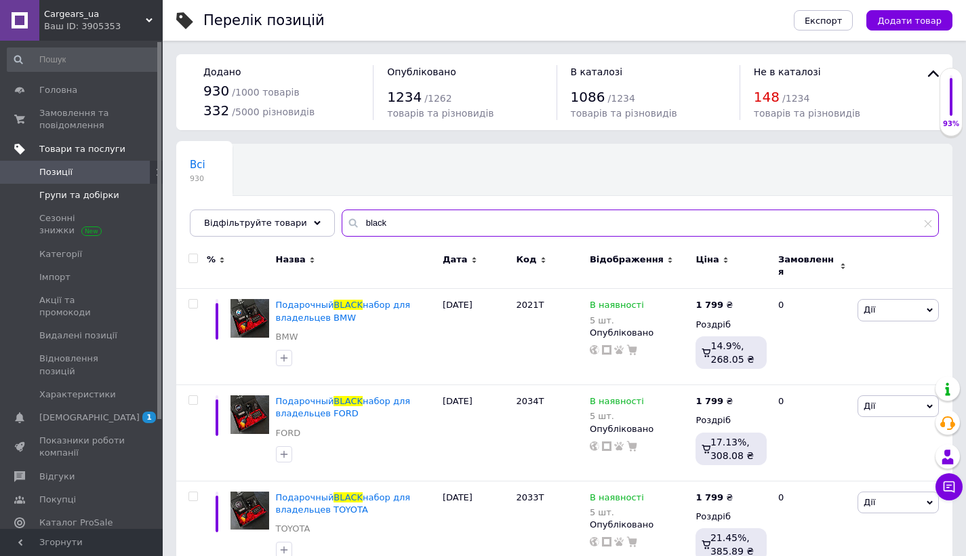
type input "black"
click at [100, 185] on link "Групи та добірки" at bounding box center [83, 195] width 167 height 23
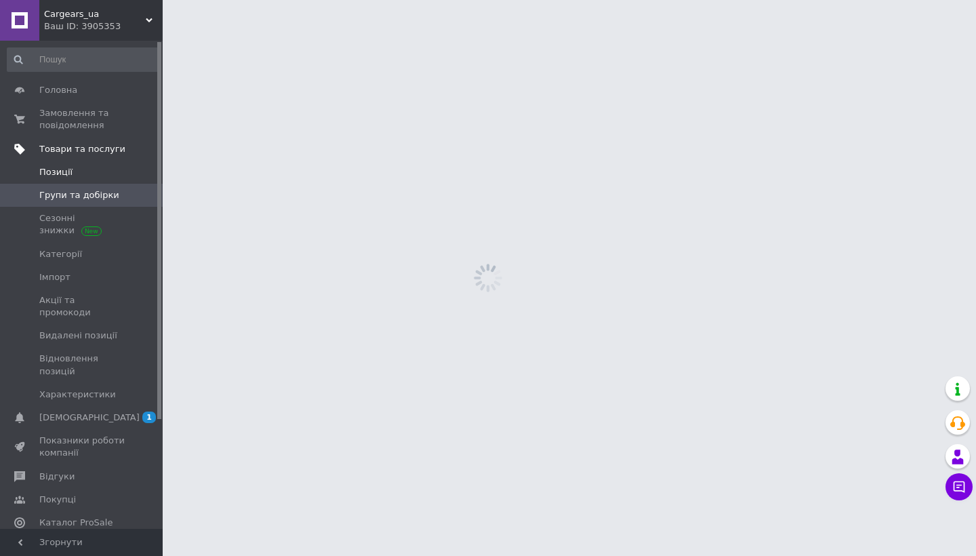
click at [105, 173] on span "Позиції" at bounding box center [82, 172] width 86 height 12
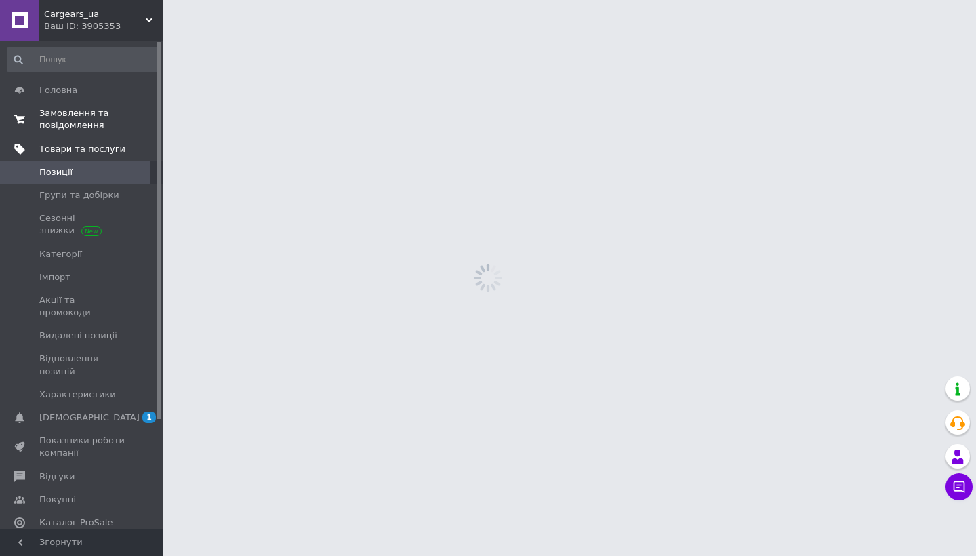
click at [102, 117] on span "Замовлення та повідомлення" at bounding box center [82, 119] width 86 height 24
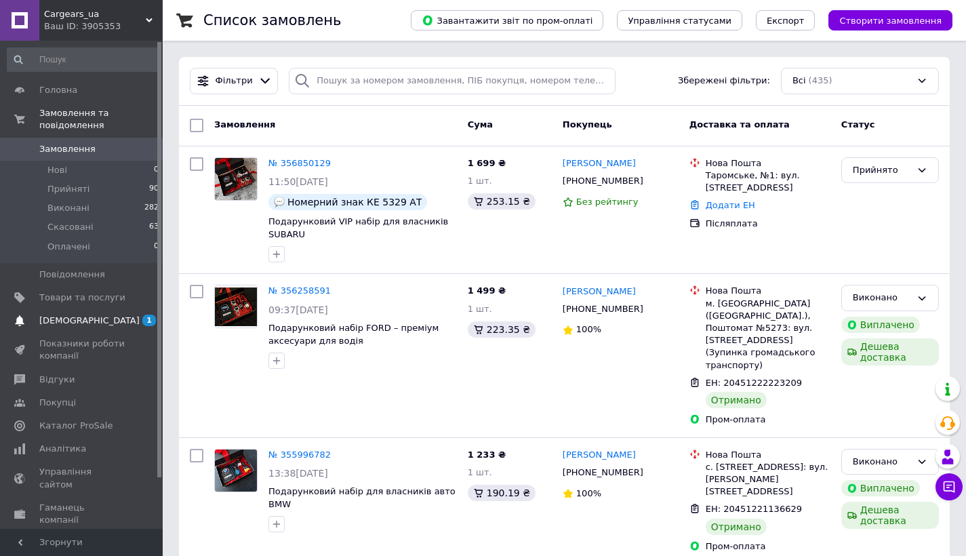
click at [136, 323] on span "1 0" at bounding box center [143, 320] width 37 height 12
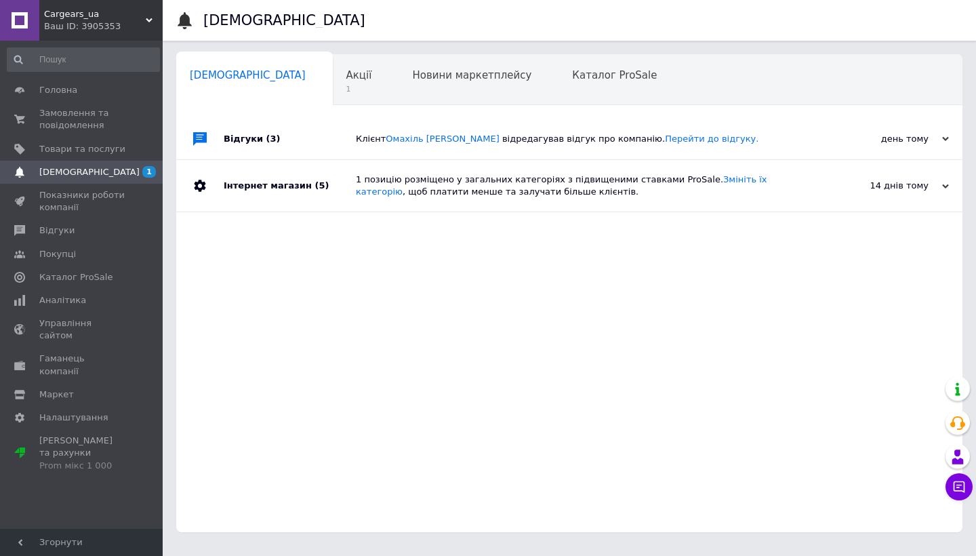
click at [352, 194] on div "Інтернет магазин (5)" at bounding box center [290, 185] width 132 height 51
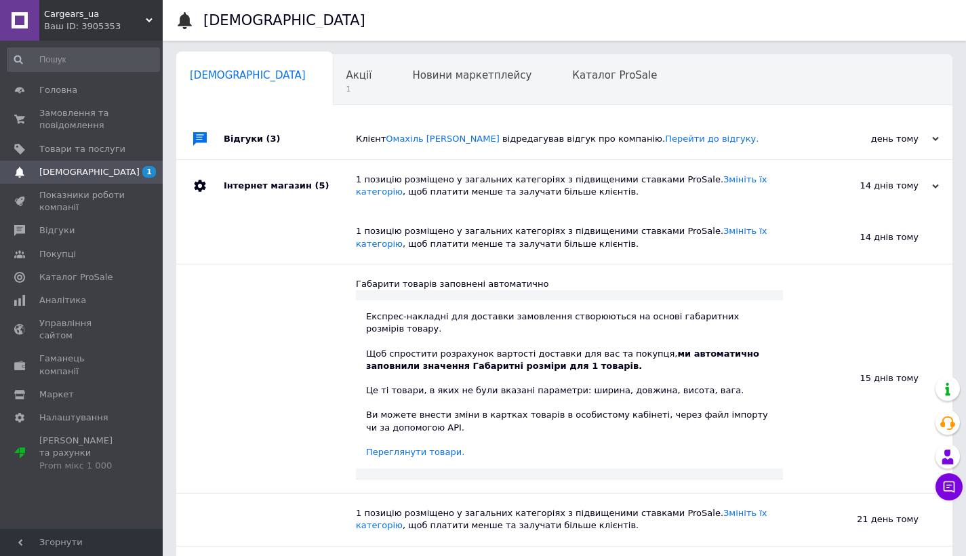
click at [354, 137] on div "Відгуки (3)" at bounding box center [290, 139] width 132 height 41
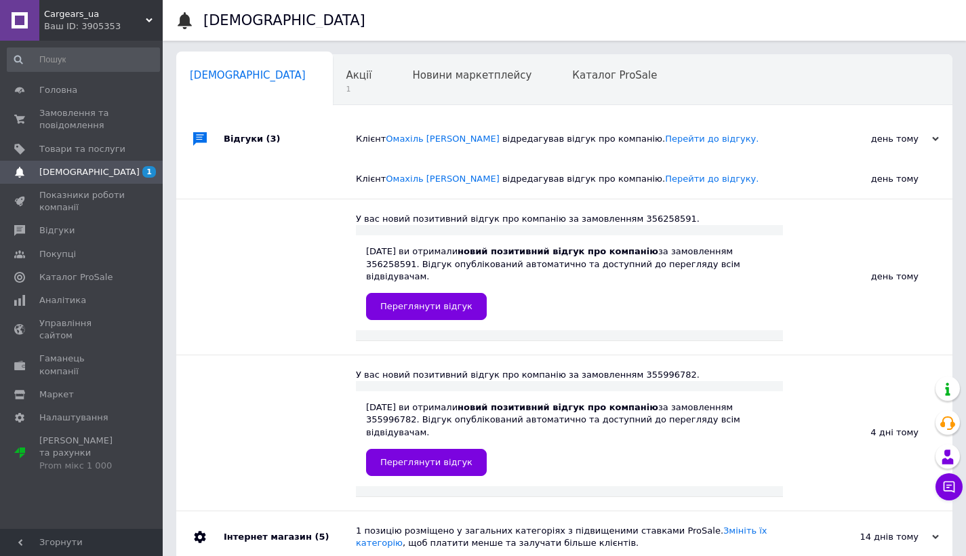
click at [630, 132] on div "Клієнт Омахіль Олена відредагував відгук про компанію. Перейти до відгуку." at bounding box center [579, 139] width 447 height 41
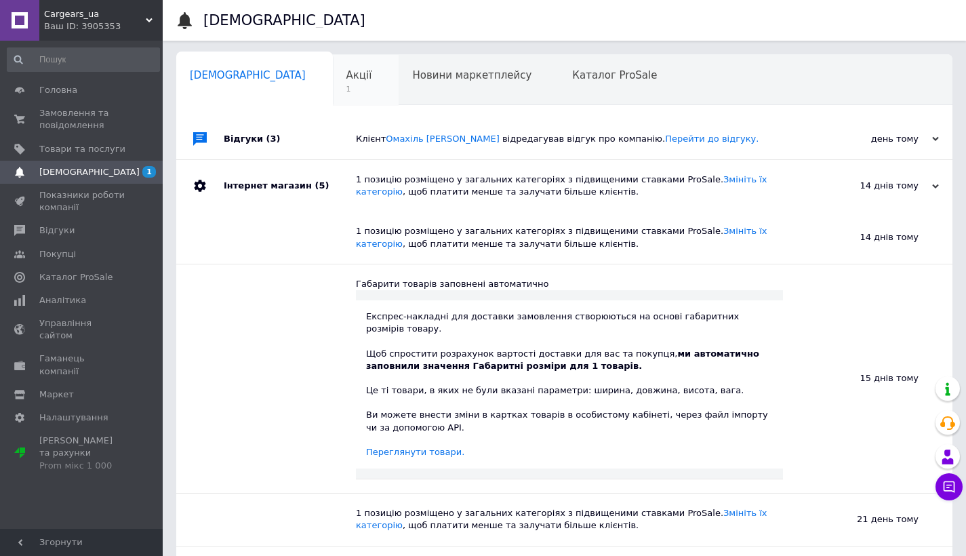
click at [346, 84] on span "1" at bounding box center [359, 89] width 26 height 10
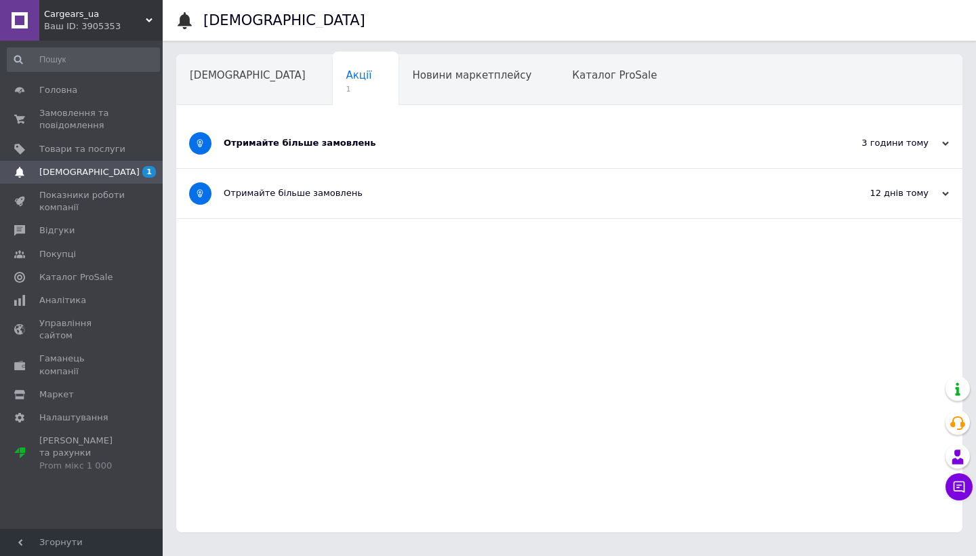
click at [373, 151] on div "Отримайте більше замовлень" at bounding box center [518, 143] width 589 height 49
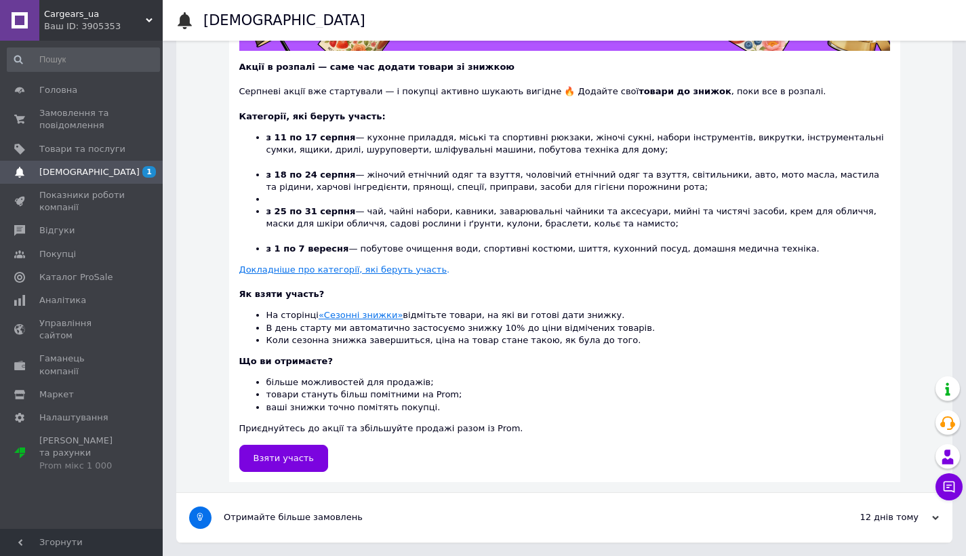
scroll to position [306, 0]
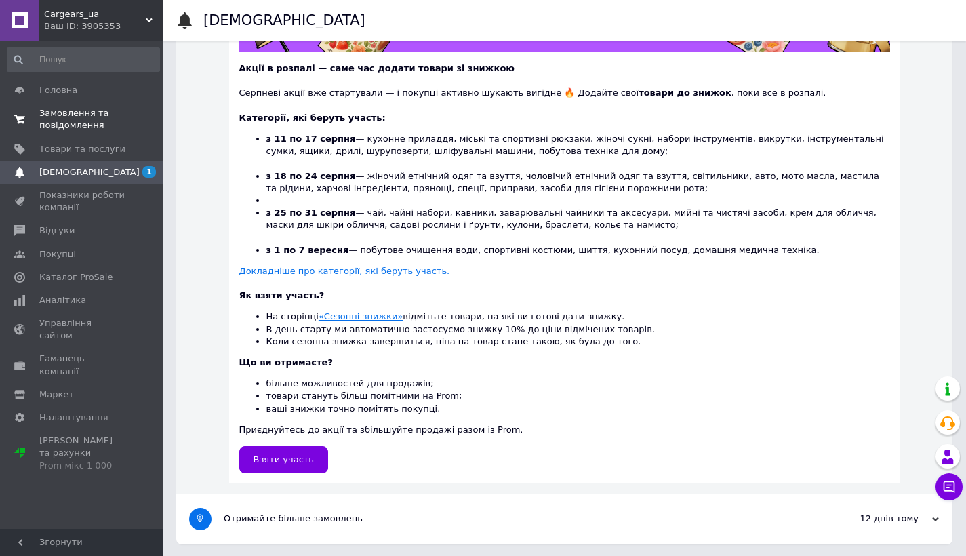
click at [94, 128] on span "Замовлення та повідомлення" at bounding box center [82, 119] width 86 height 24
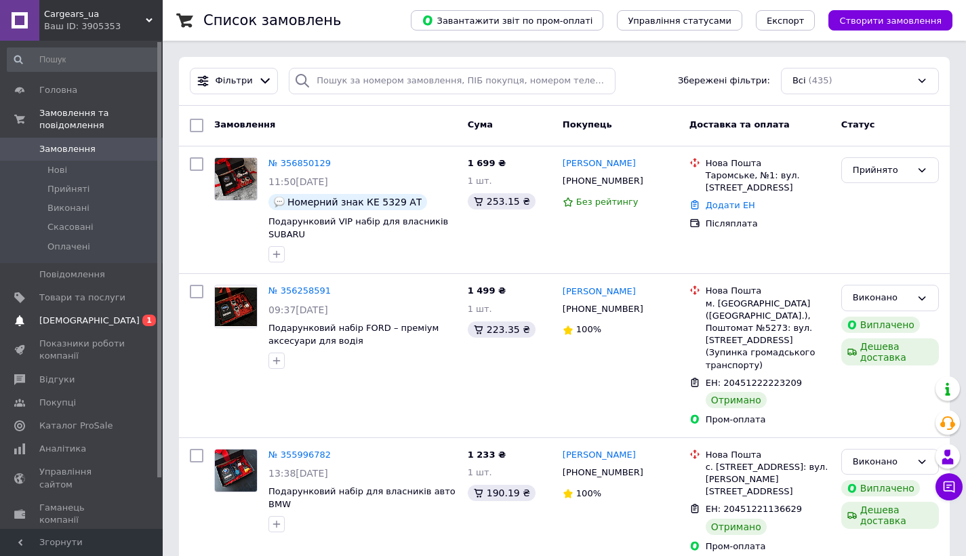
click at [83, 319] on span "[DEMOGRAPHIC_DATA]" at bounding box center [89, 320] width 100 height 12
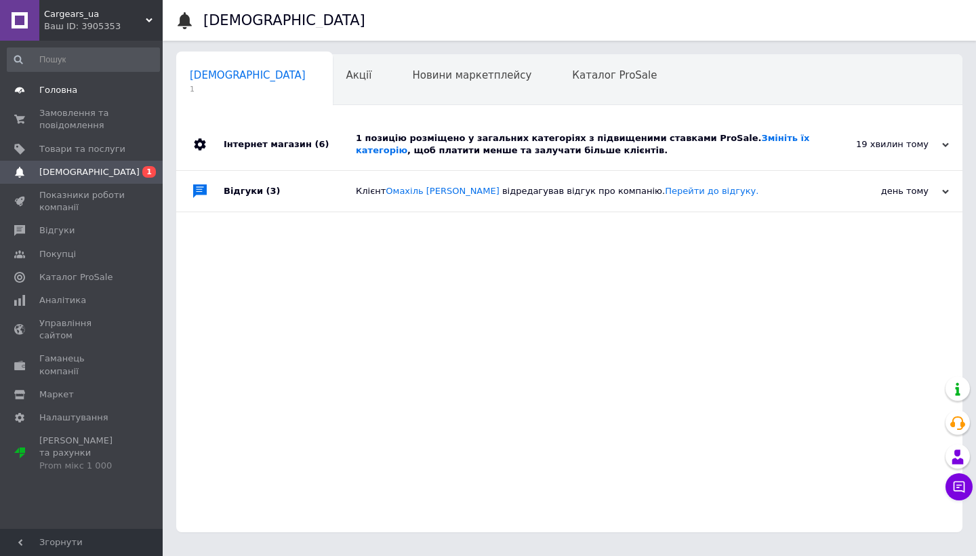
click at [150, 96] on span at bounding box center [143, 90] width 37 height 12
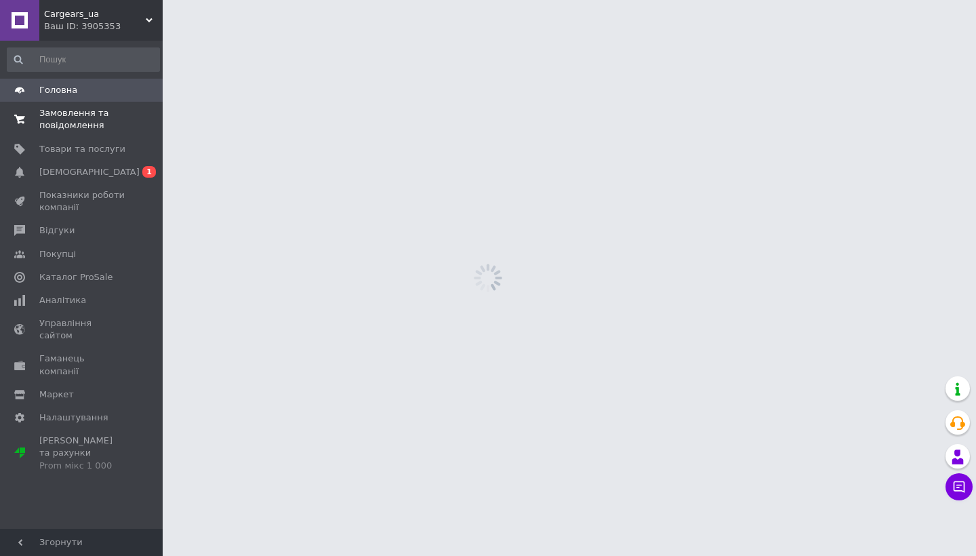
click at [147, 110] on span "0 0" at bounding box center [143, 119] width 37 height 24
